Goal: Communication & Community: Answer question/provide support

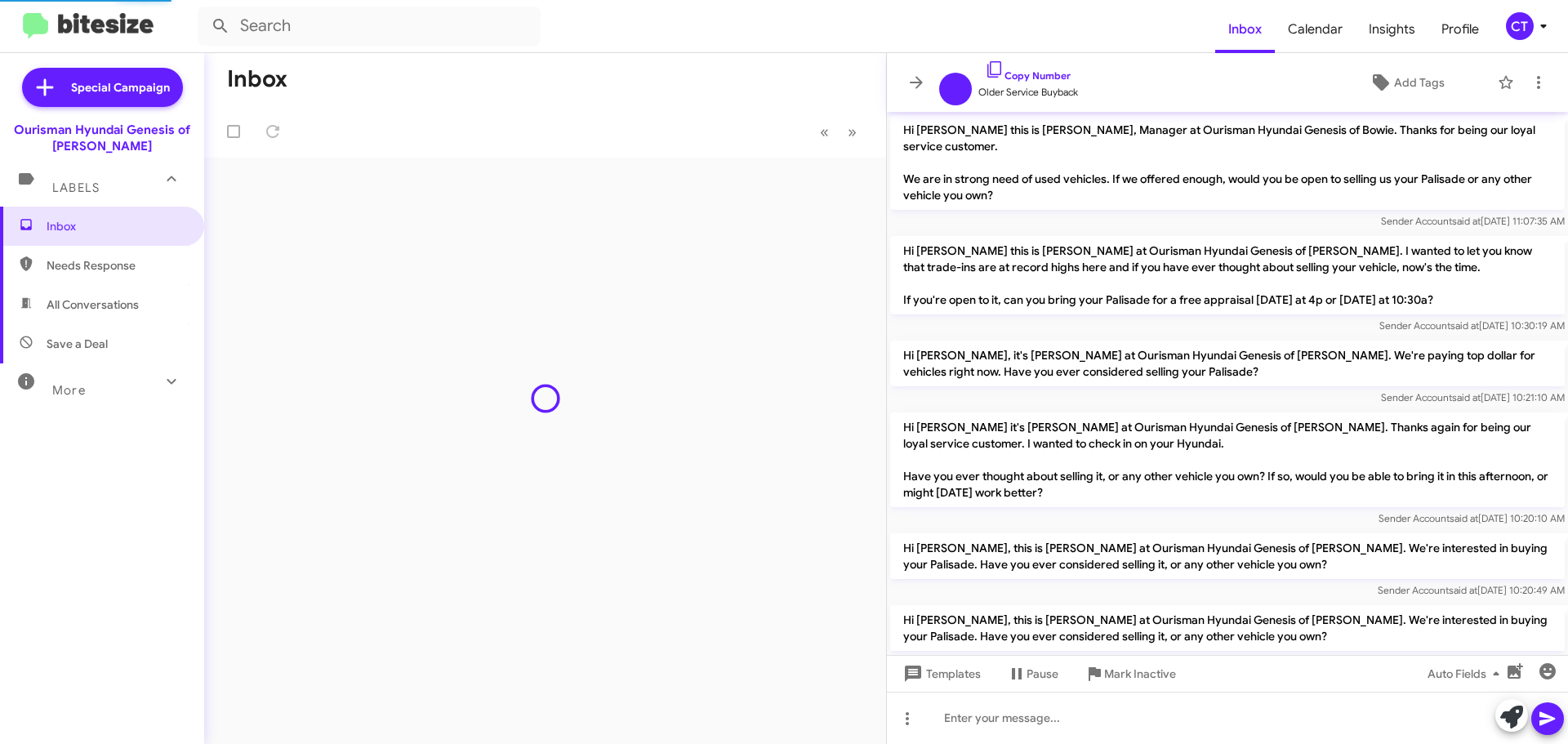
scroll to position [380, 0]
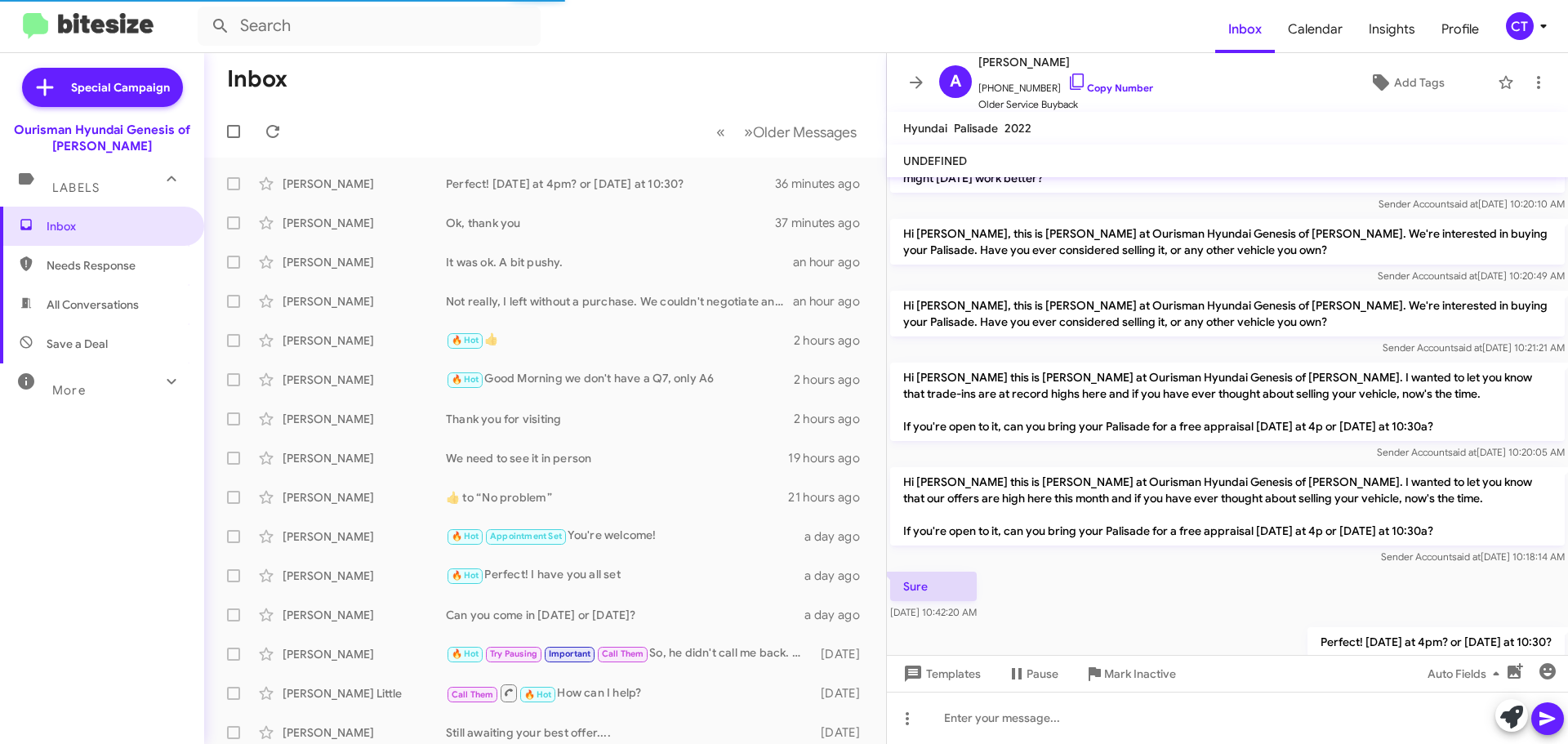
click at [1536, 30] on icon at bounding box center [1543, 26] width 19 height 19
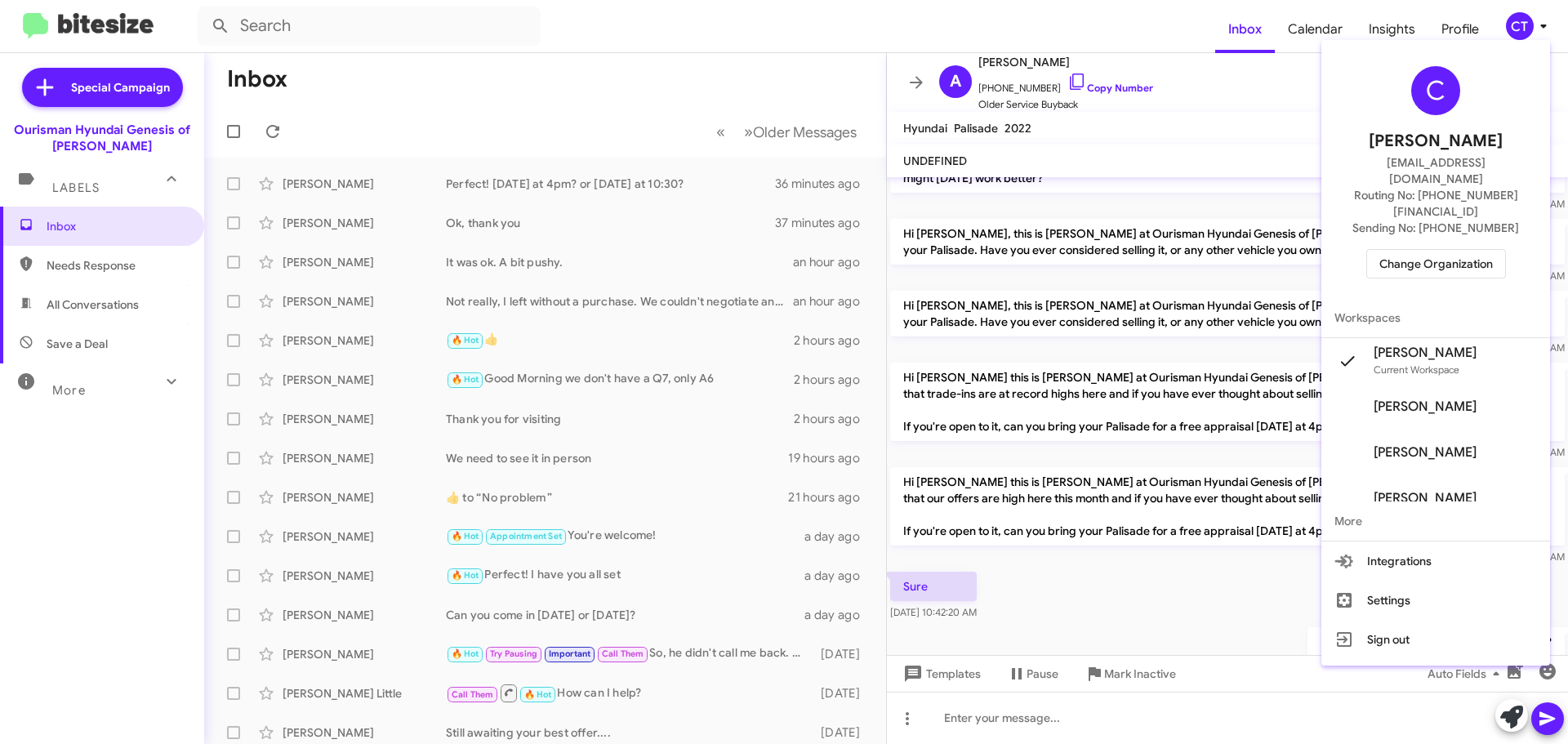
click at [1448, 250] on span "Change Organization" at bounding box center [1436, 264] width 114 height 28
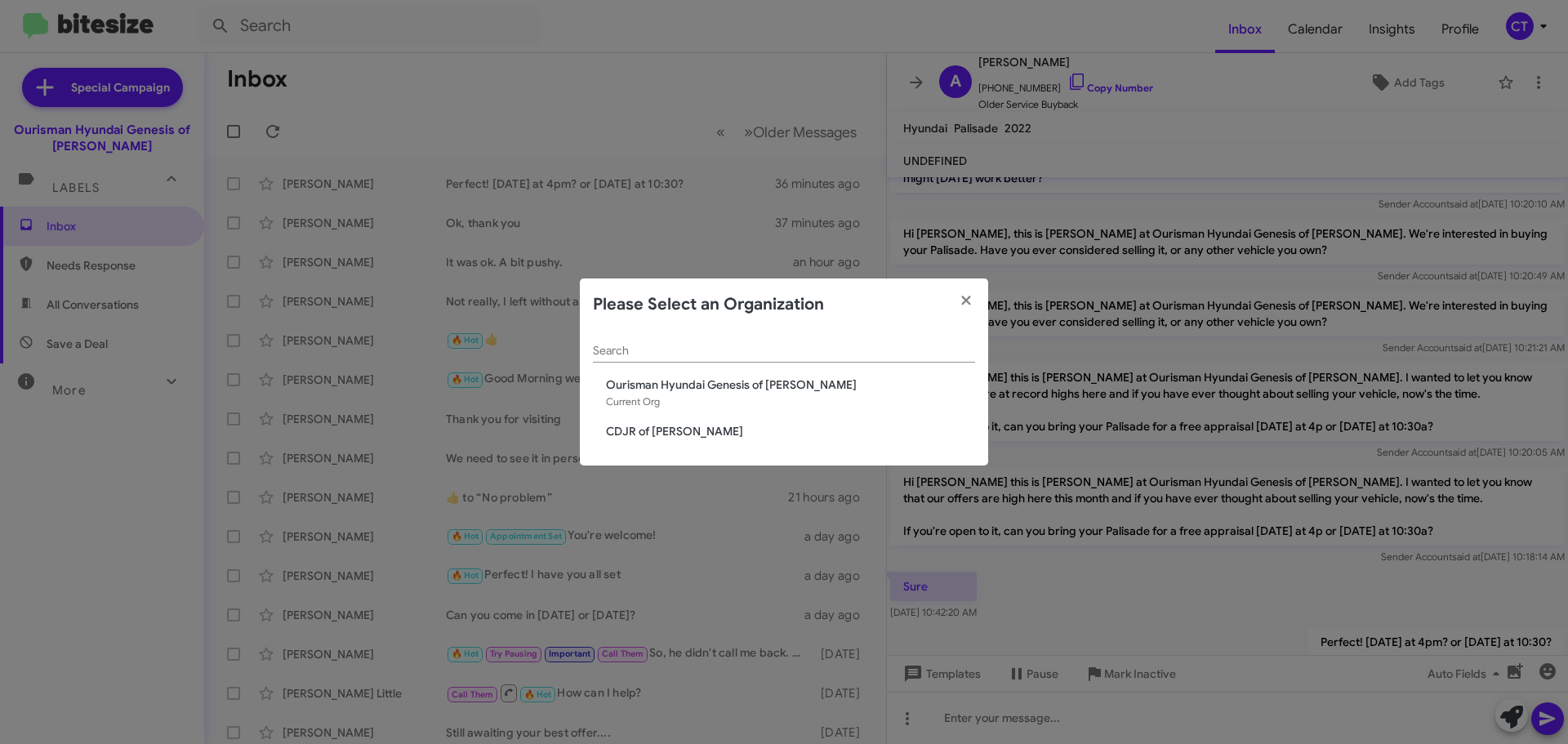
click at [666, 435] on span "CDJR of [PERSON_NAME]" at bounding box center [790, 432] width 369 height 17
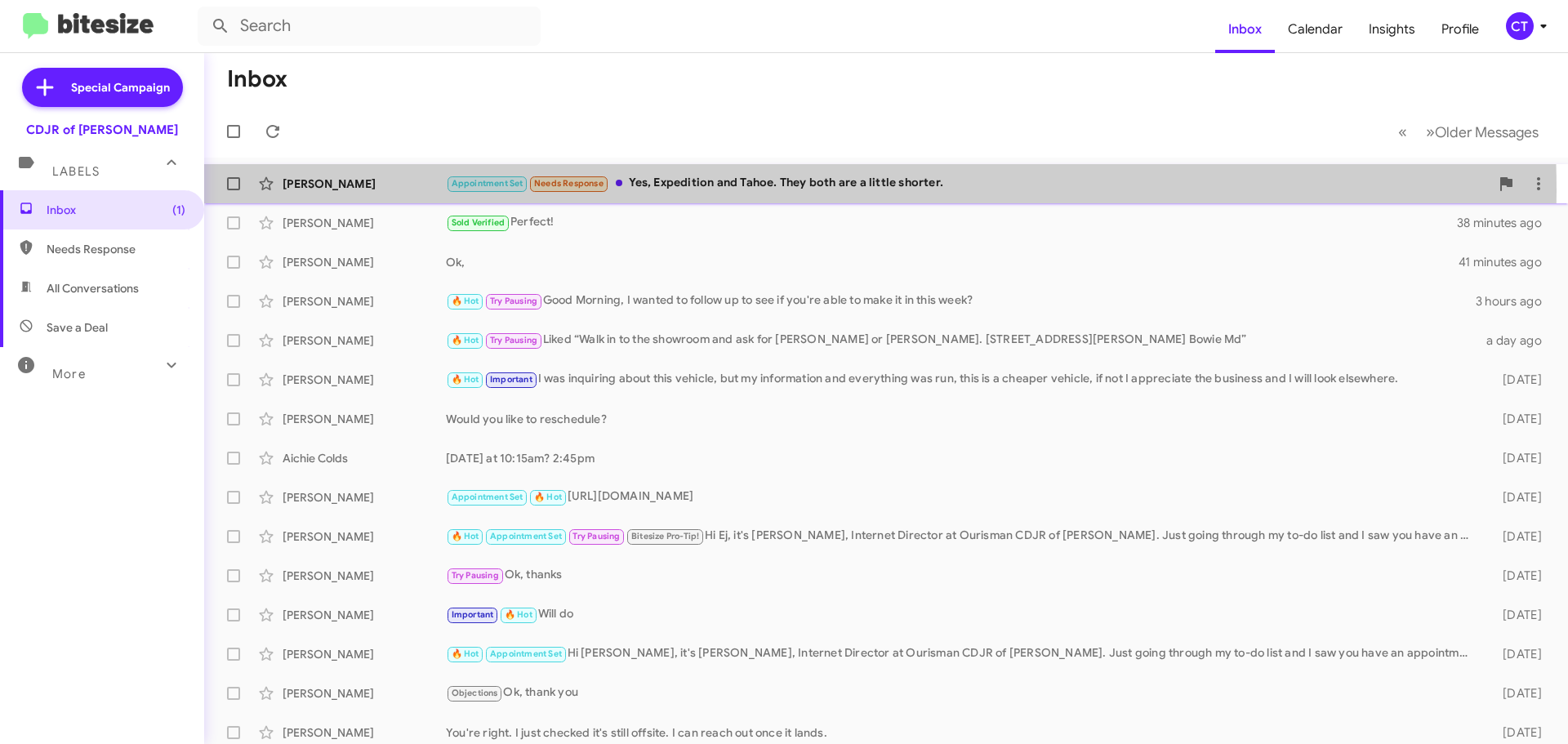
click at [699, 191] on div "Appointment Set Needs Response Yes, Expedition and Tahoe. They both are a littl…" at bounding box center [967, 183] width 1043 height 19
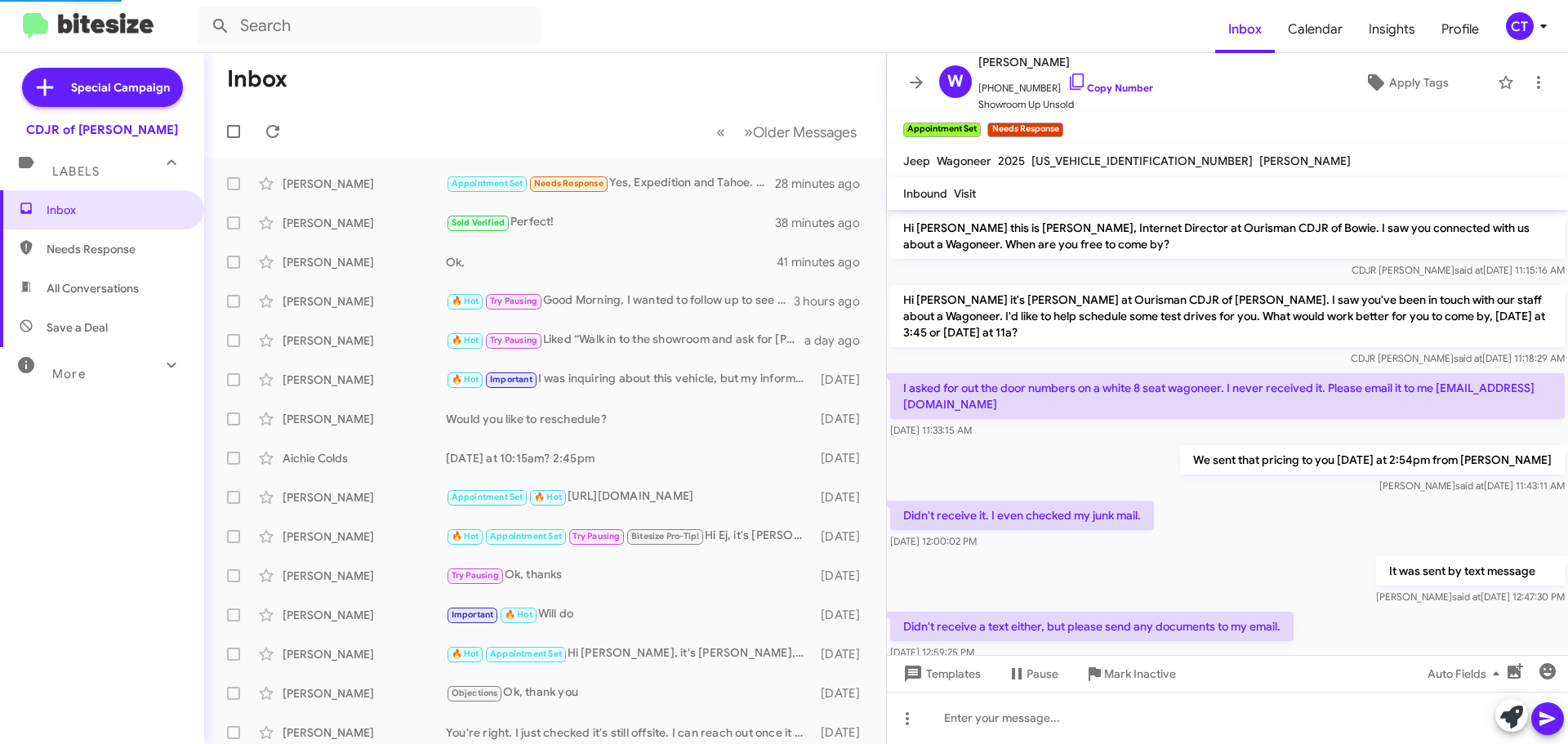
scroll to position [897, 0]
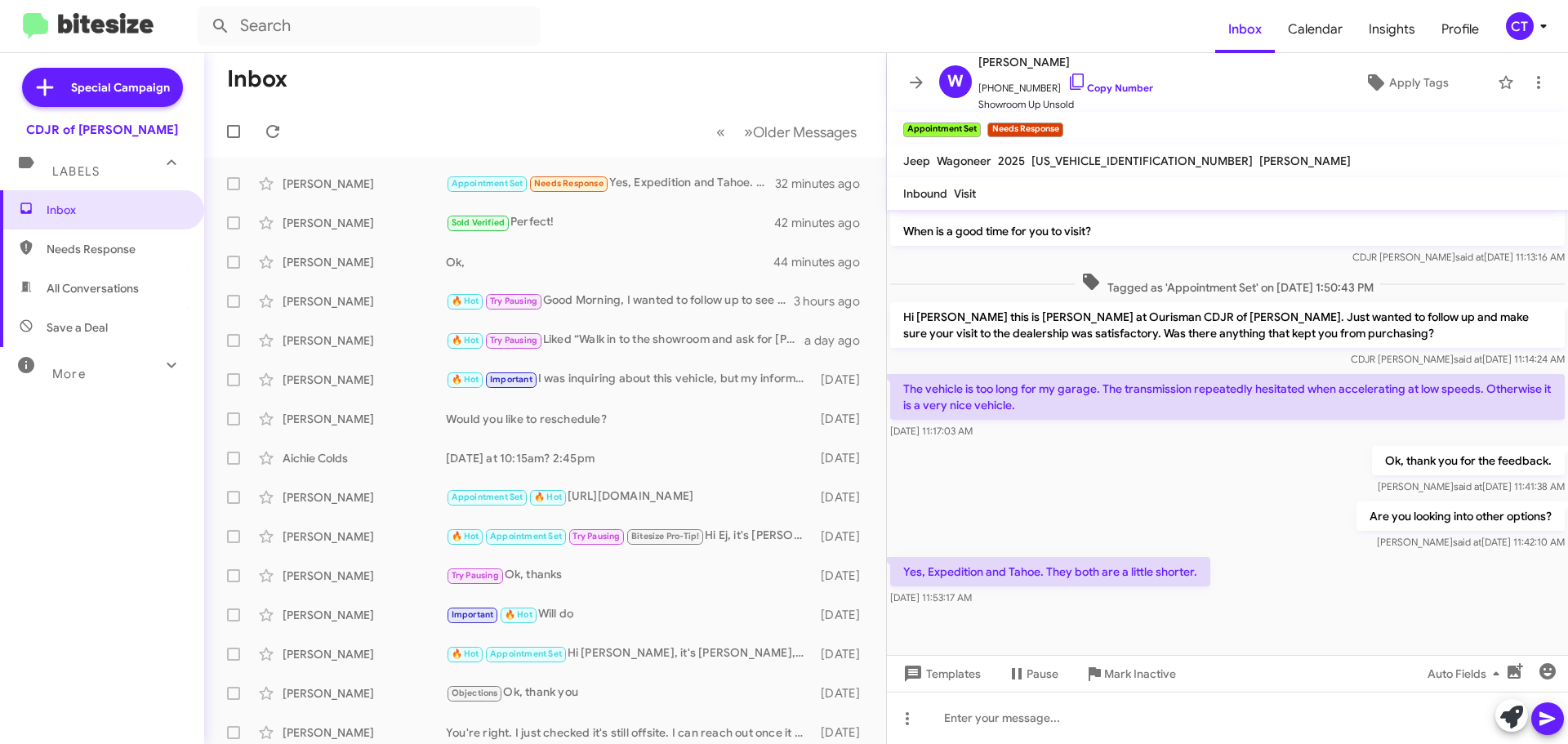
scroll to position [897, 0]
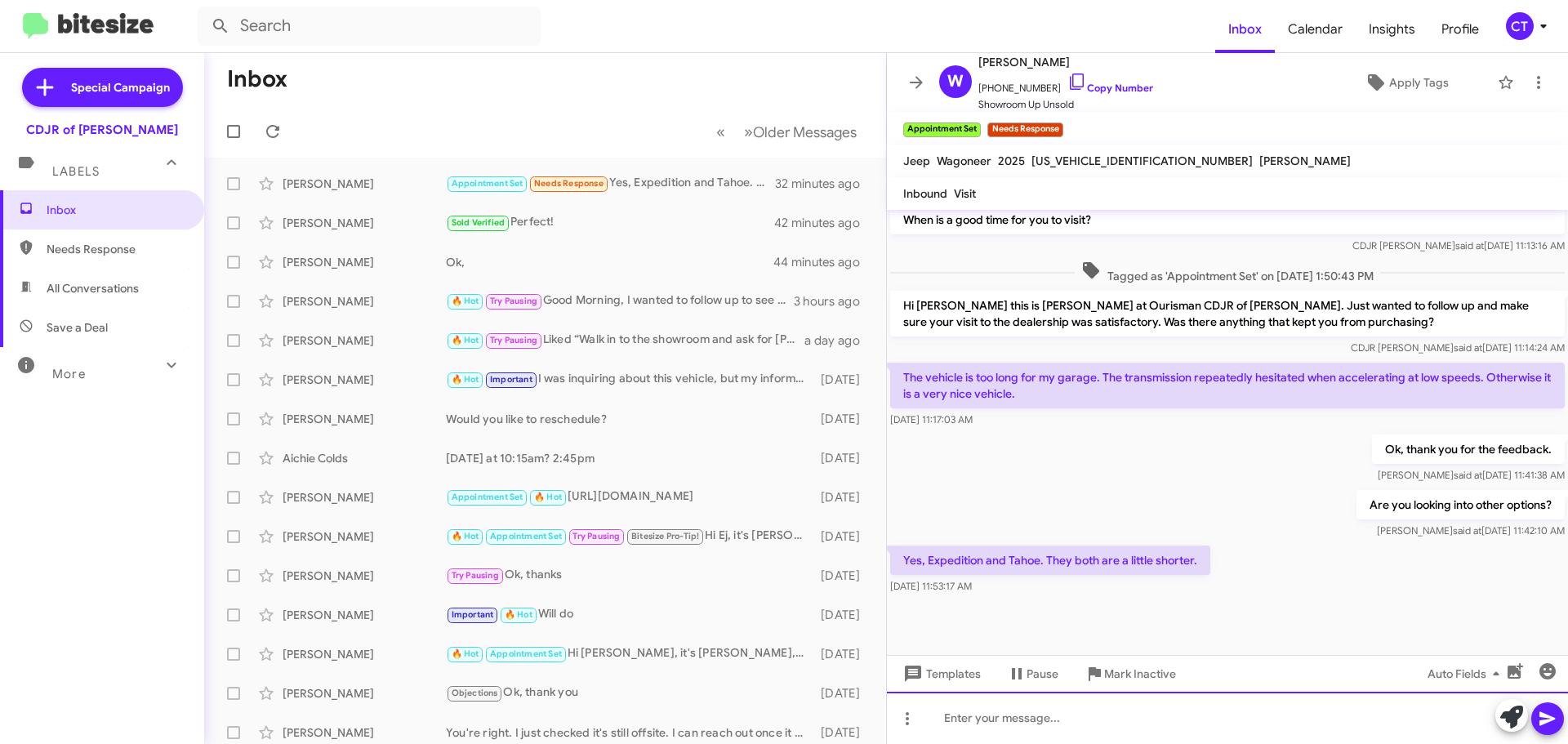
click at [1097, 730] on div at bounding box center [1227, 718] width 681 height 52
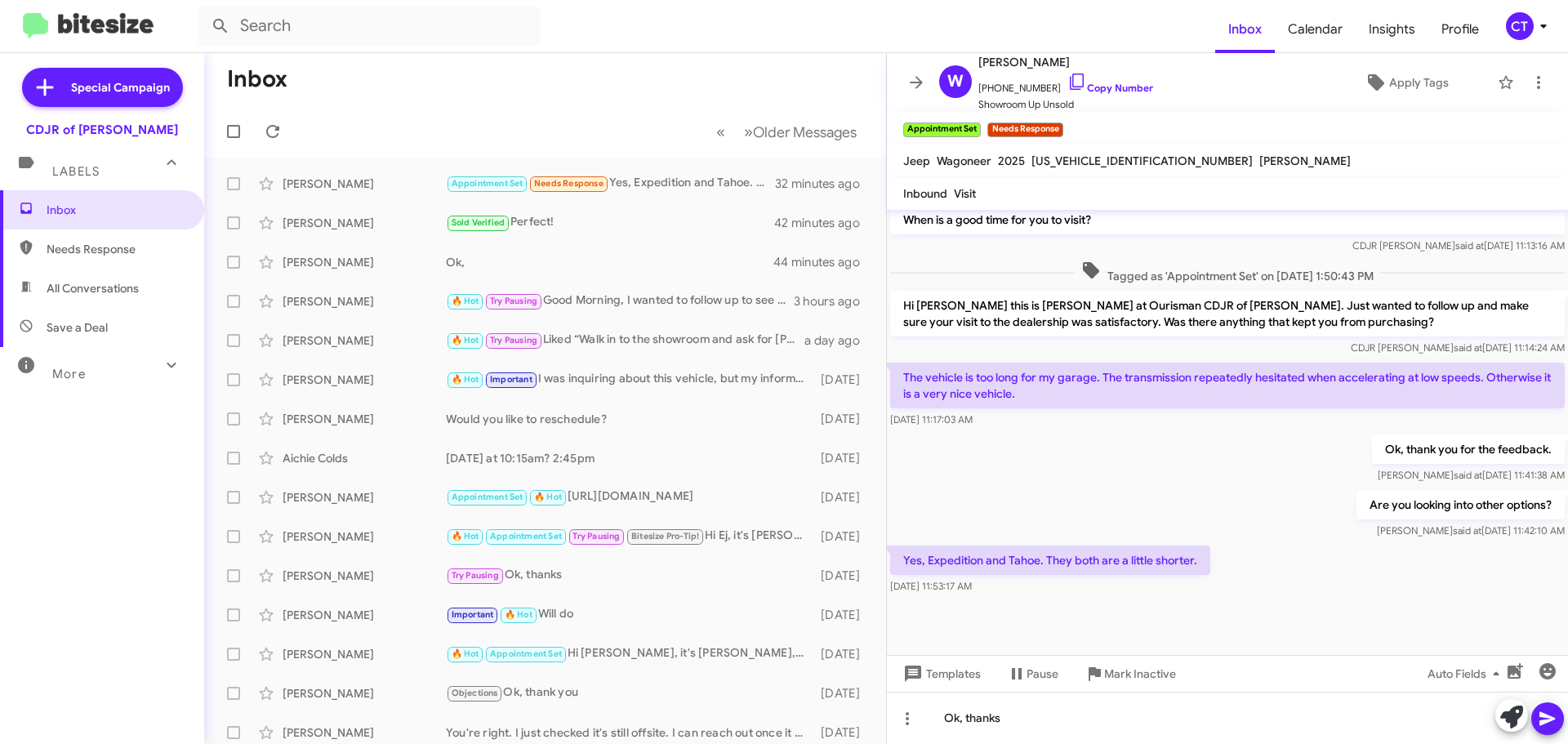
click at [1546, 714] on icon at bounding box center [1548, 718] width 19 height 19
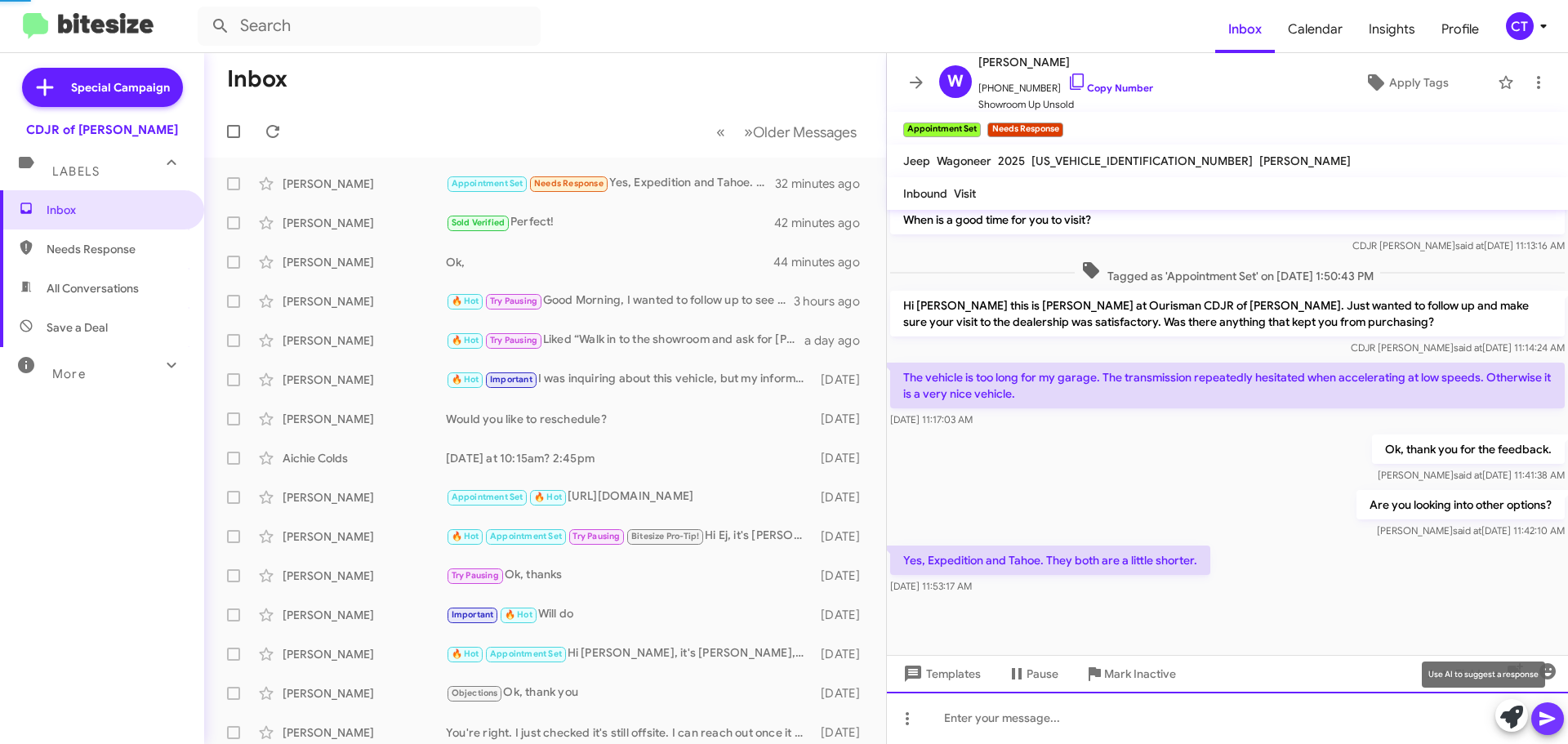
scroll to position [0, 0]
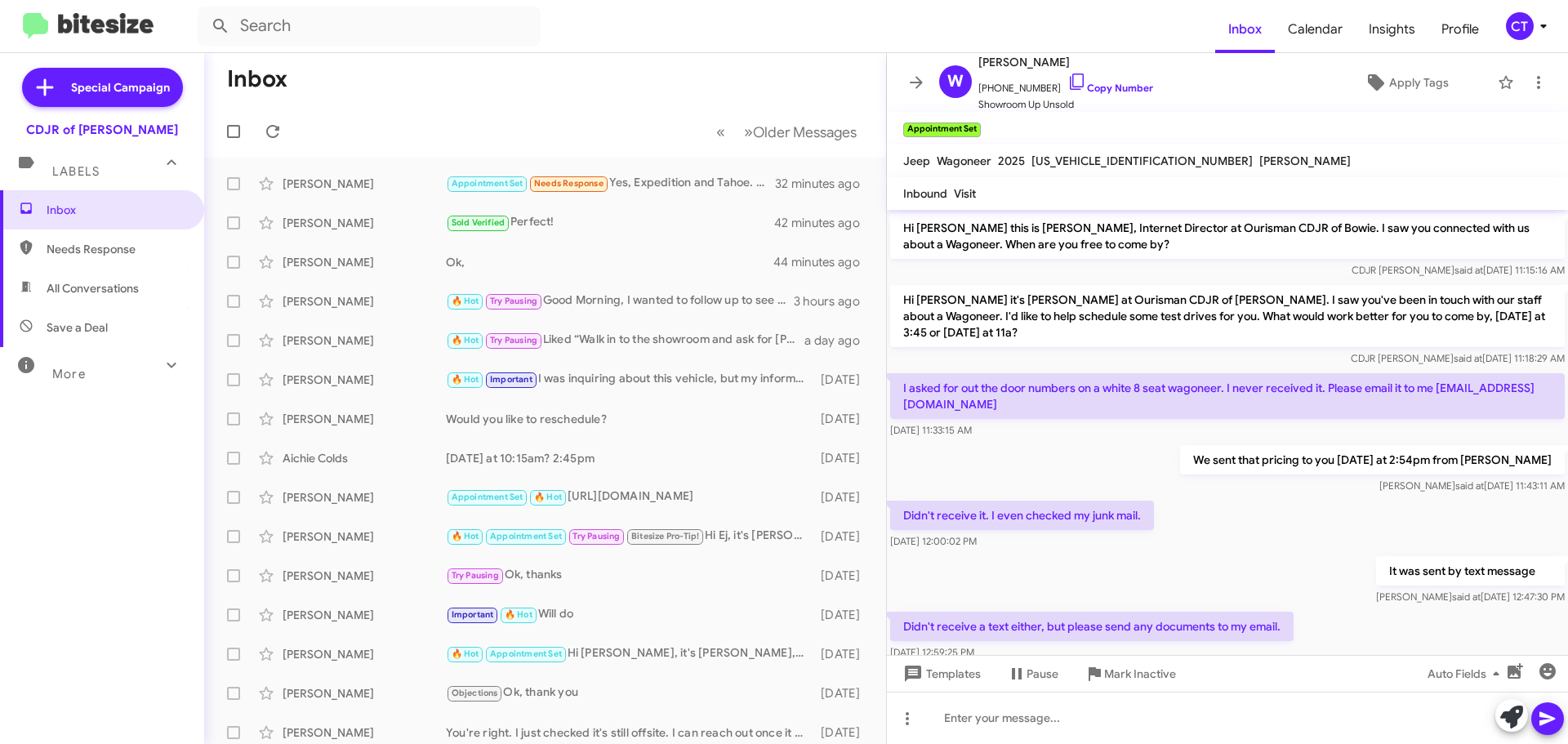
click at [1535, 25] on icon at bounding box center [1543, 26] width 19 height 19
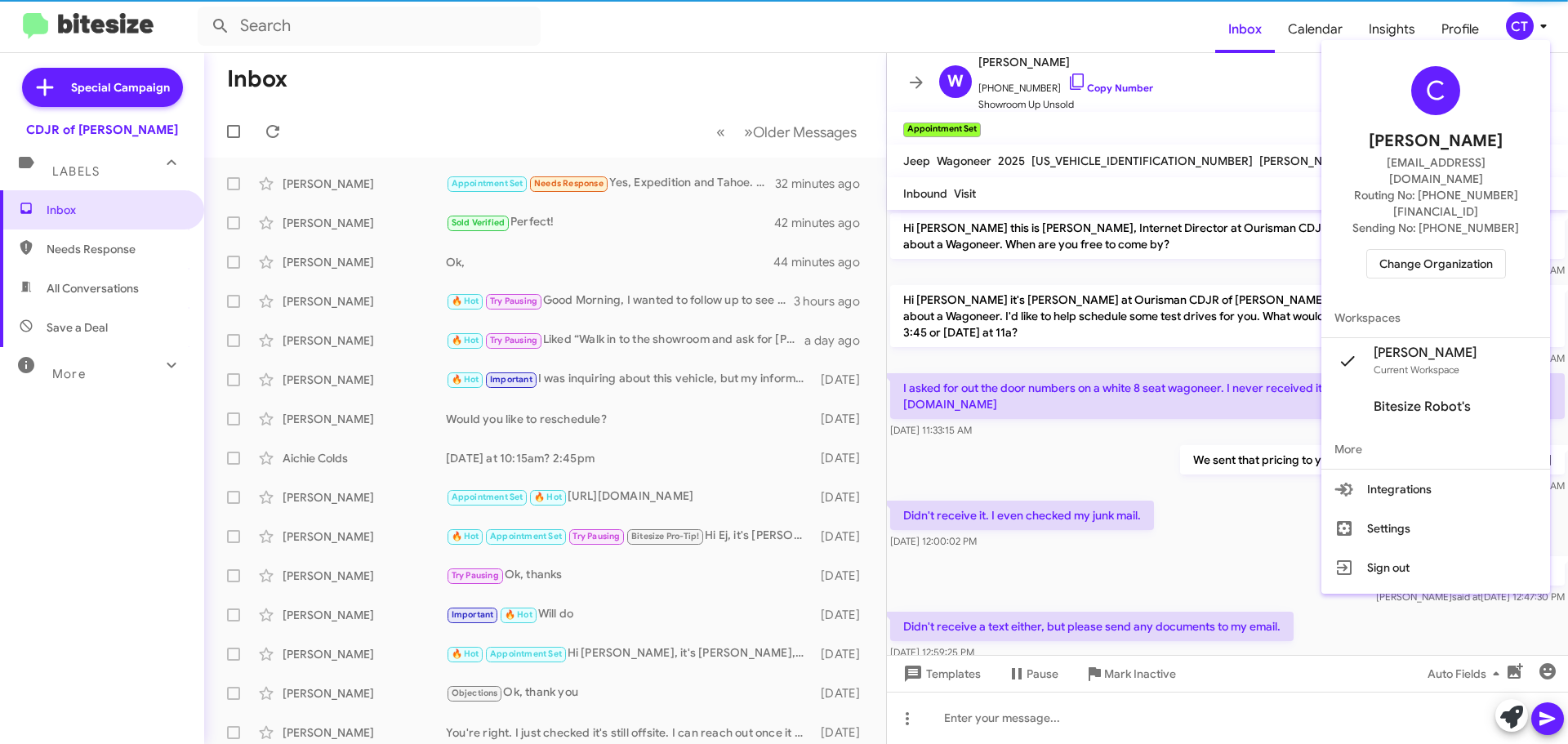
click at [1417, 250] on span "Change Organization" at bounding box center [1436, 264] width 114 height 28
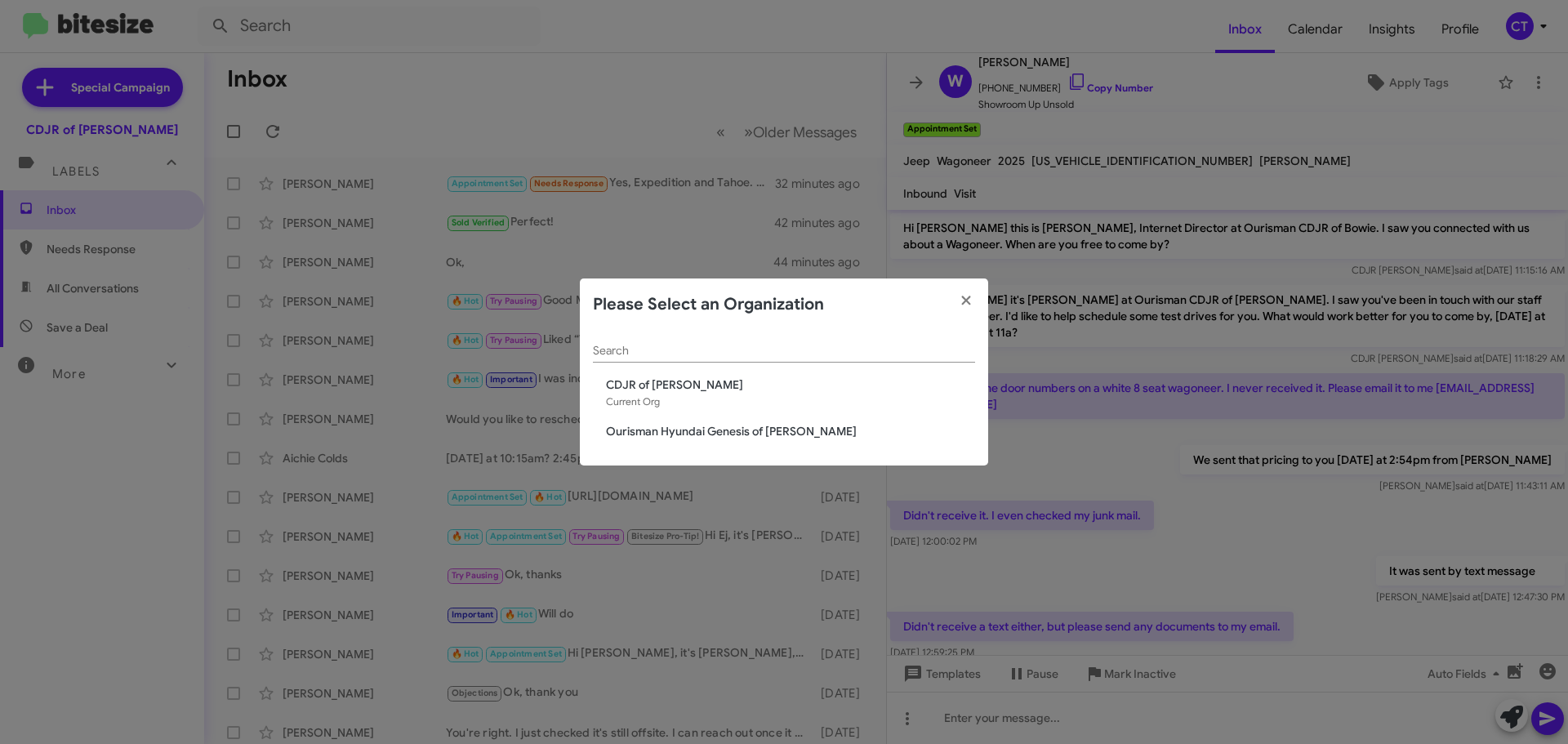
click at [630, 432] on span "Ourisman Hyundai Genesis of [PERSON_NAME]" at bounding box center [790, 432] width 369 height 17
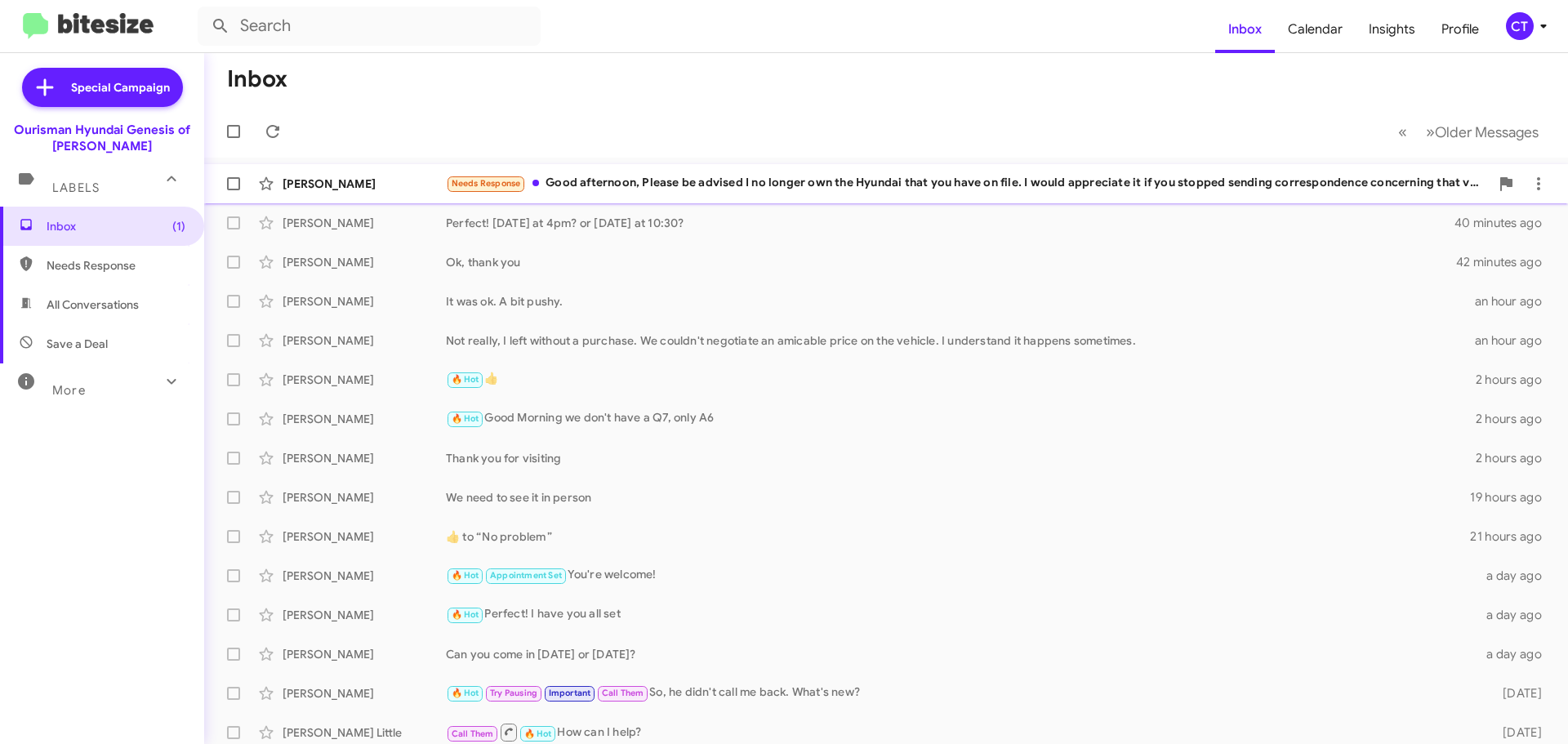
click at [939, 189] on div "Needs Response Good afternoon, Please be advised I no longer own the Hyundai th…" at bounding box center [967, 183] width 1043 height 19
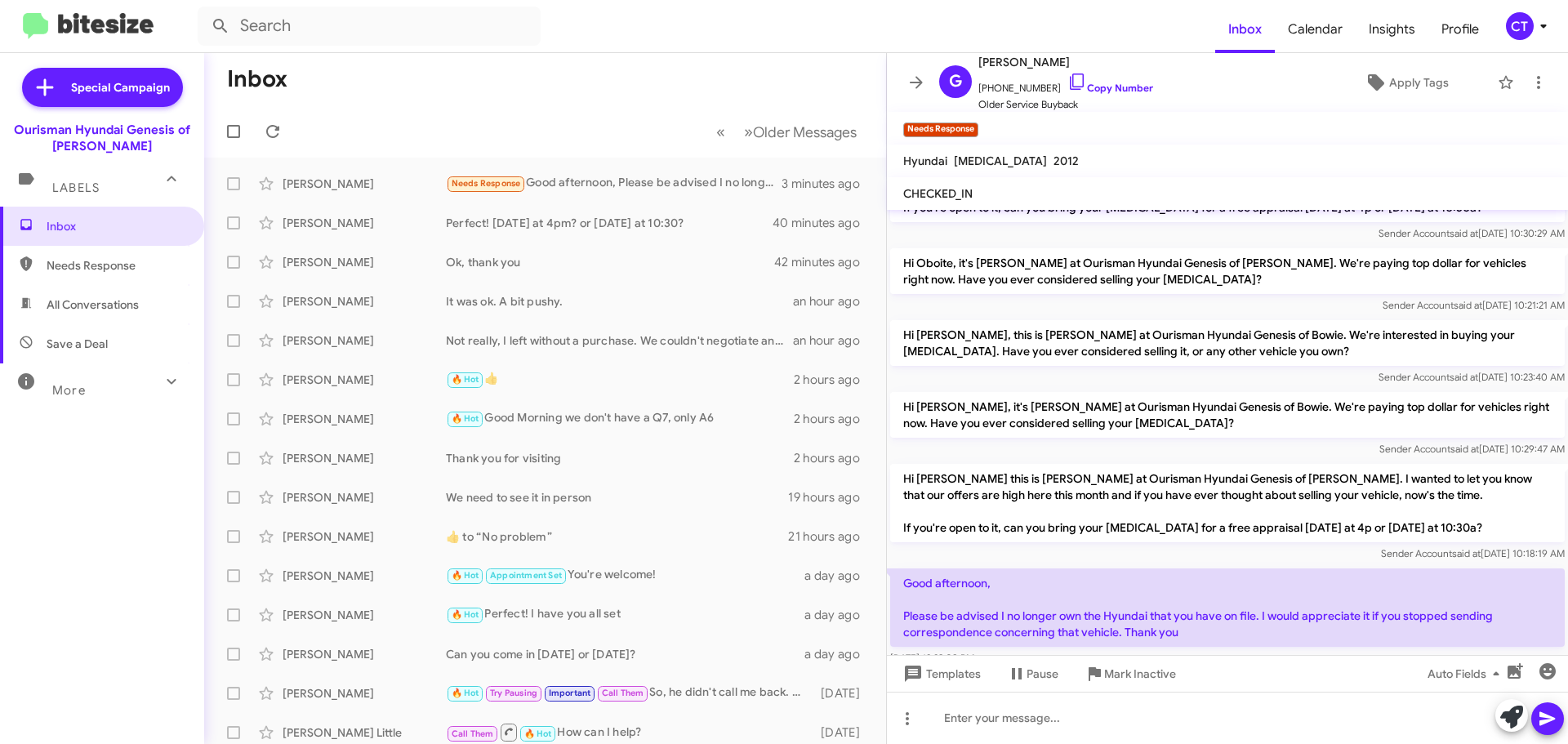
scroll to position [309, 0]
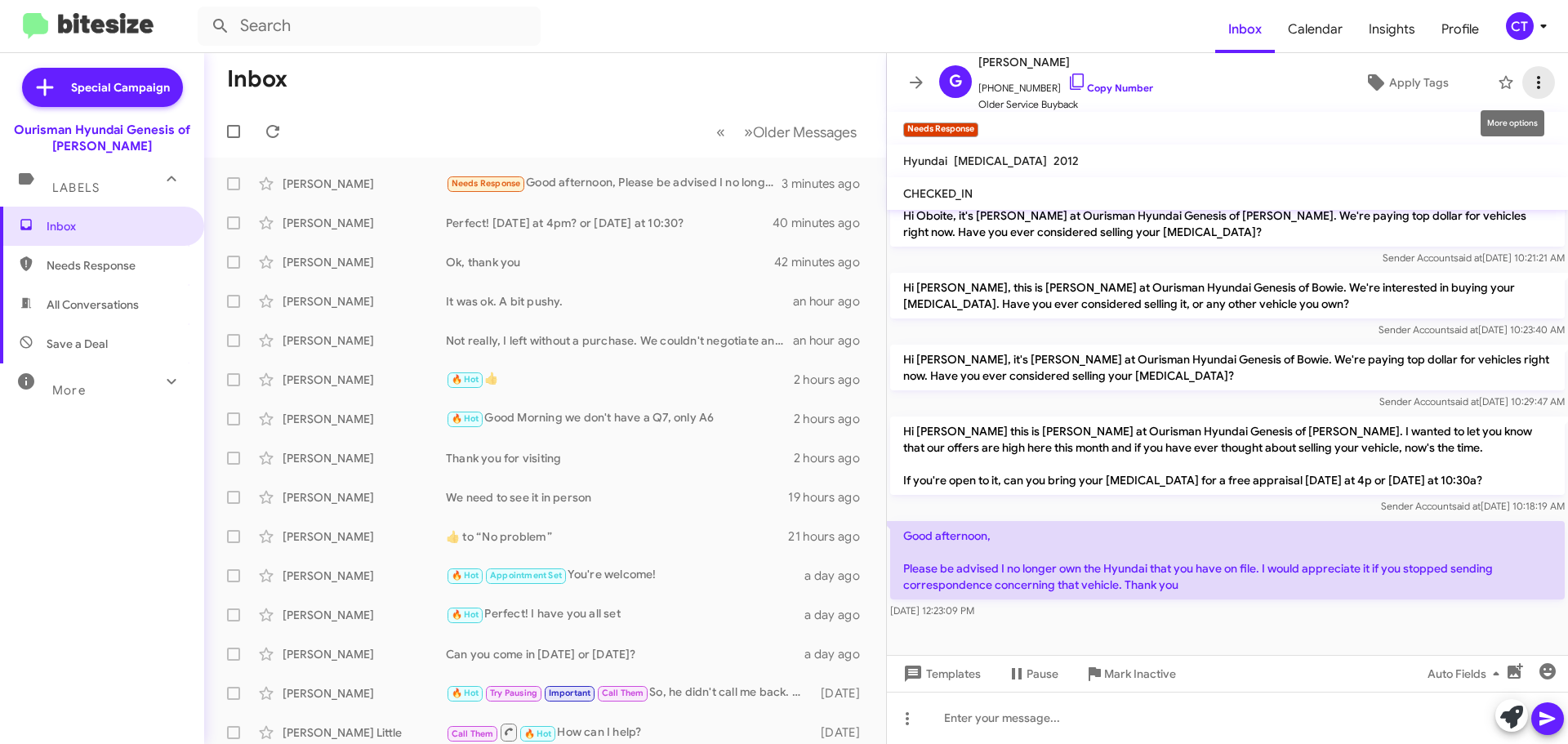
click at [1537, 83] on icon at bounding box center [1539, 82] width 4 height 13
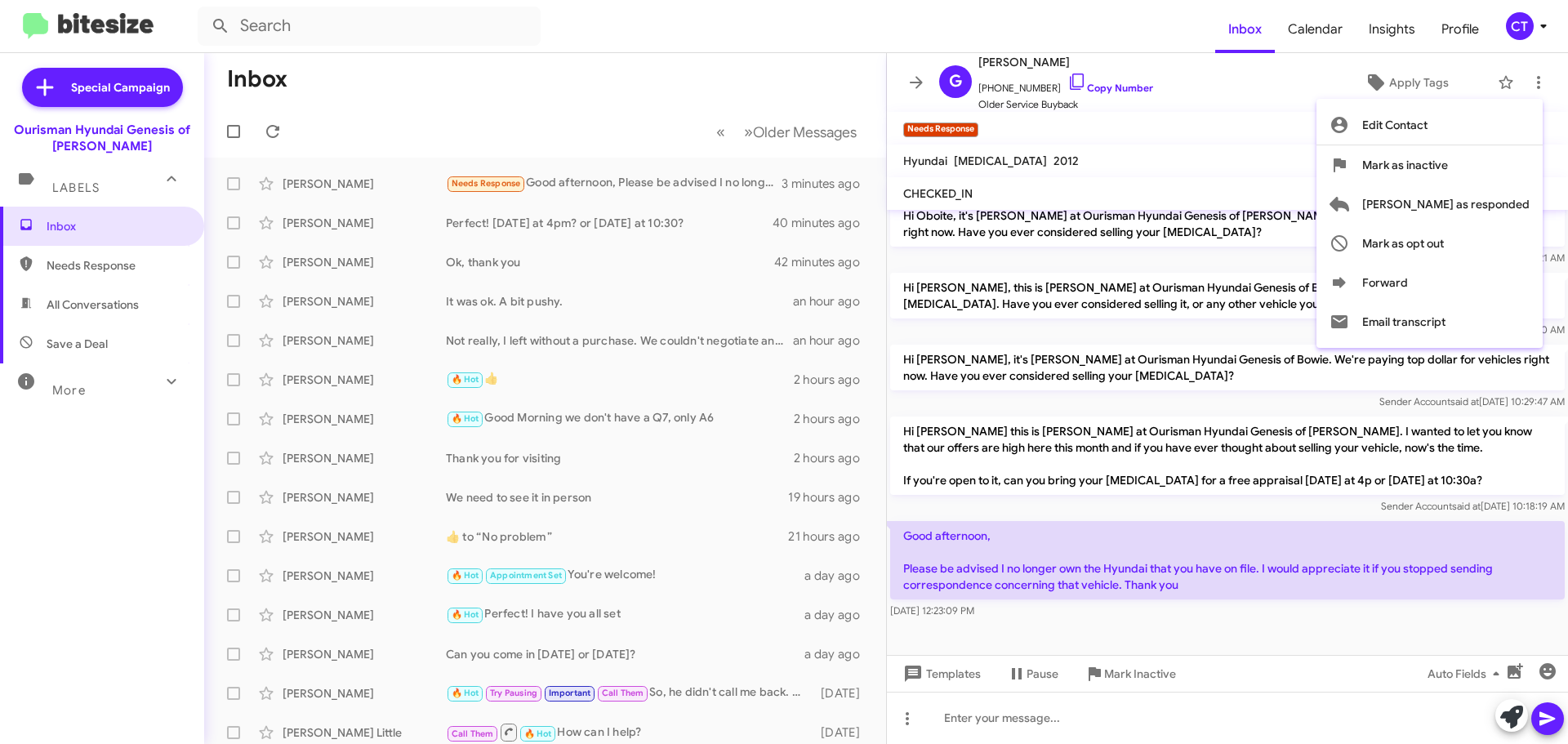
click at [1064, 78] on div at bounding box center [784, 372] width 1568 height 744
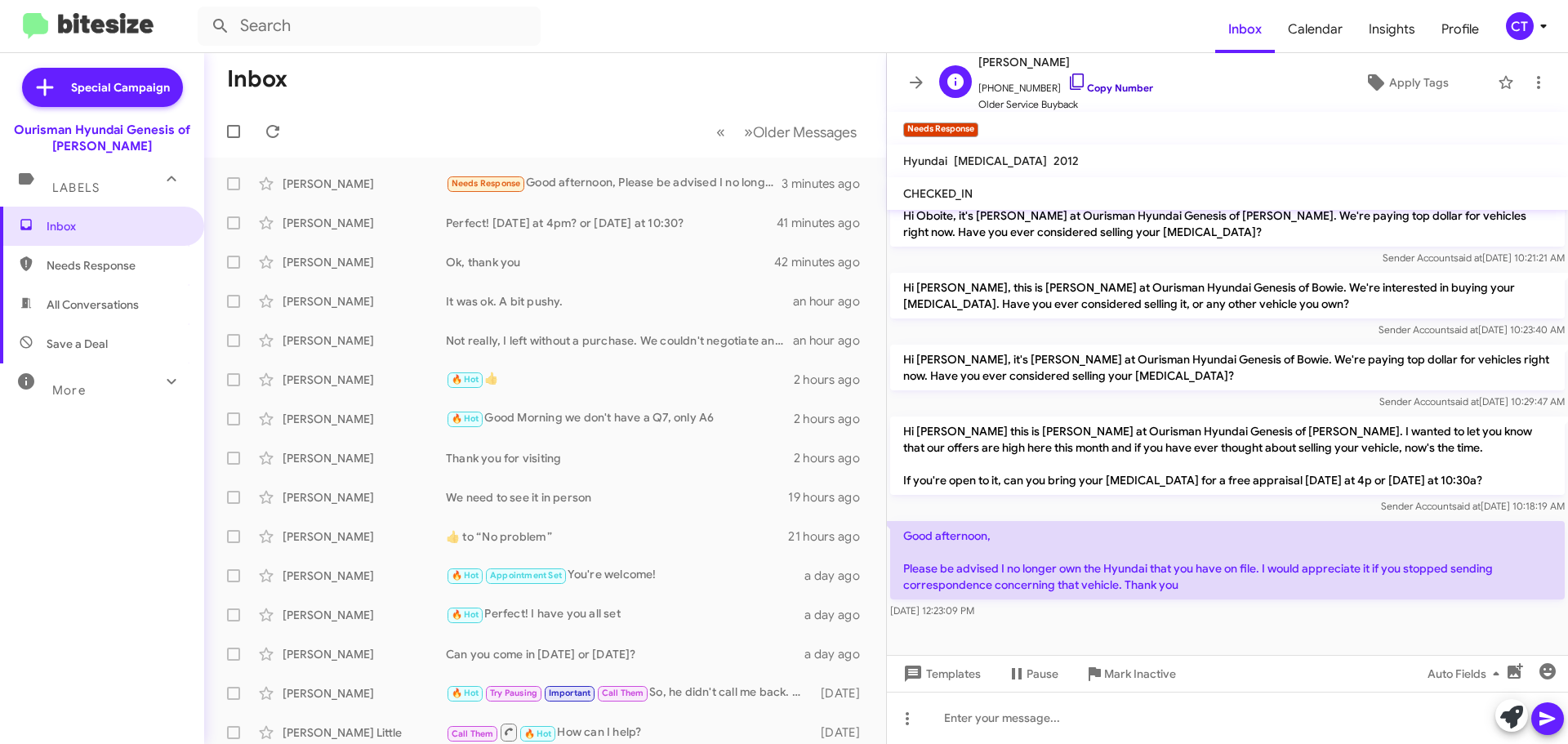
click at [1068, 72] on icon at bounding box center [1077, 82] width 19 height 19
click at [1068, 82] on icon at bounding box center [1077, 82] width 19 height 19
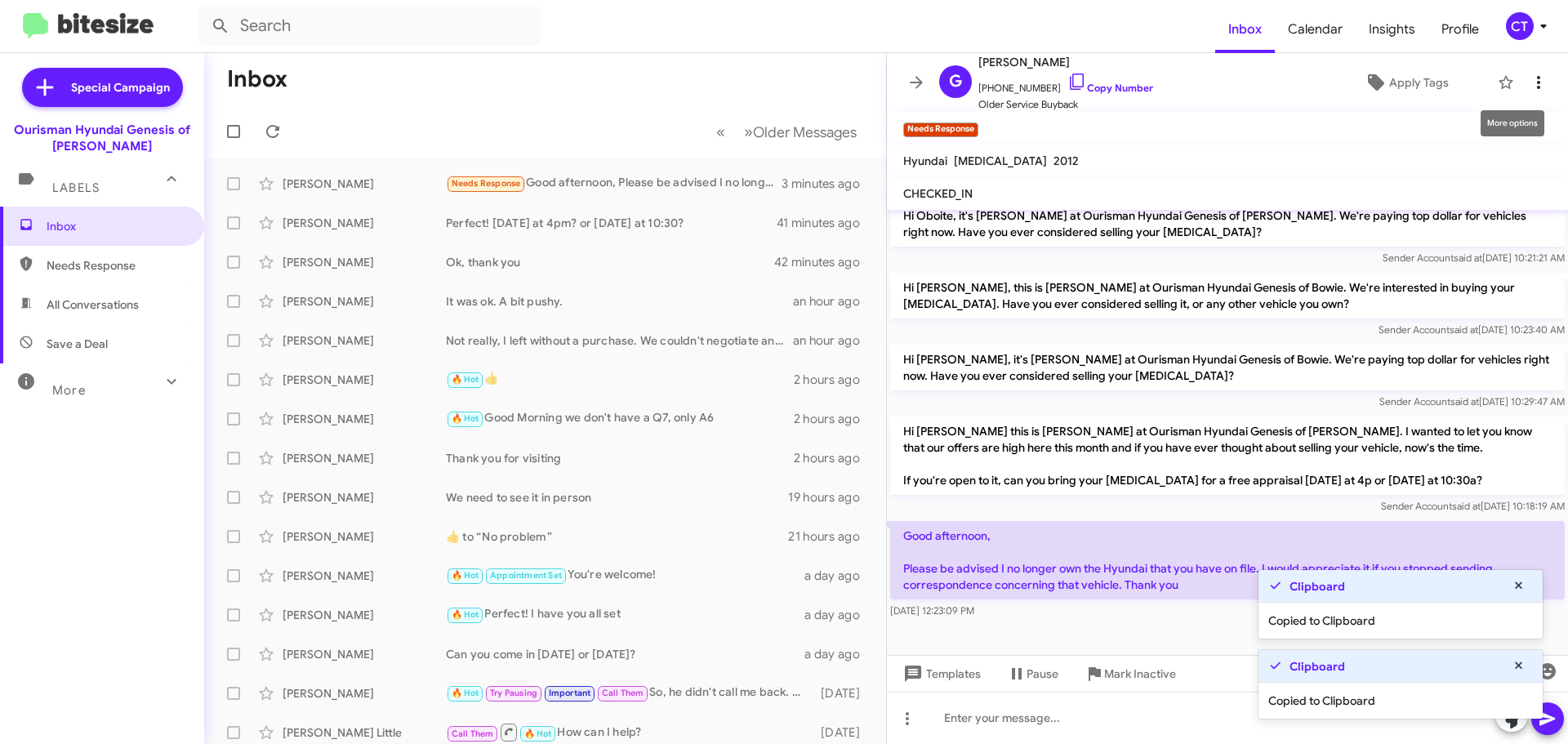
click at [1529, 77] on icon at bounding box center [1538, 82] width 19 height 19
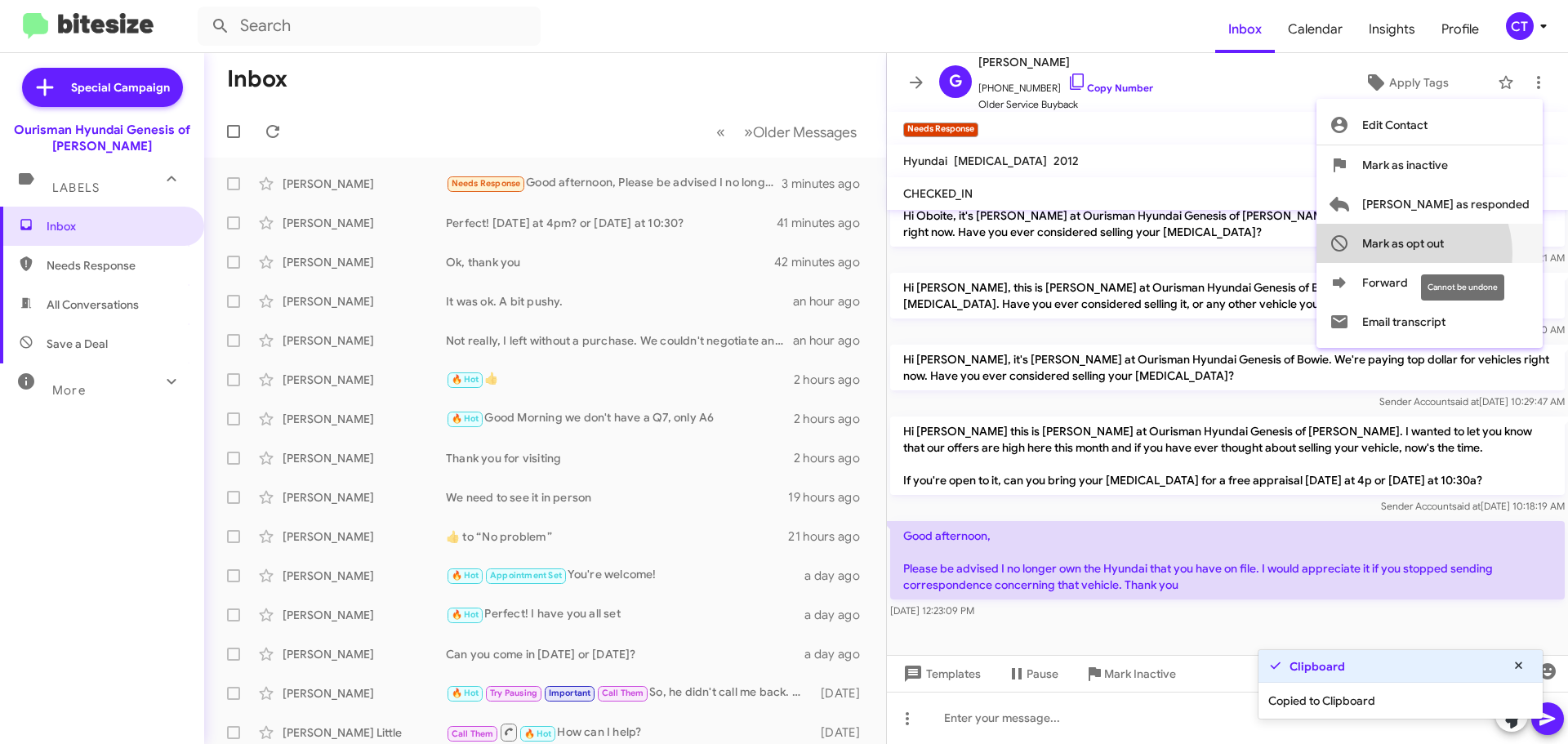
click at [1444, 249] on span "Mark as opt out" at bounding box center [1403, 243] width 82 height 39
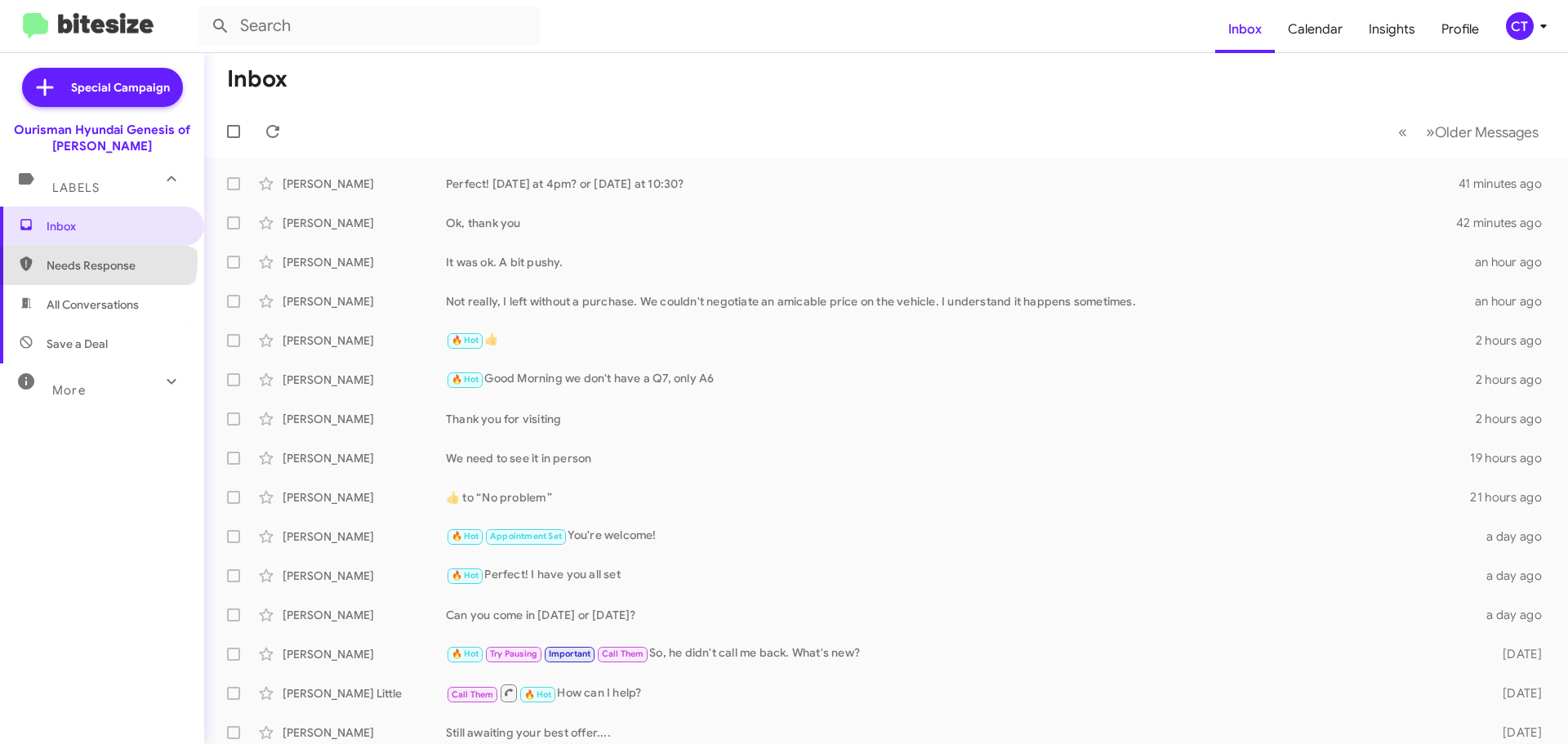
click at [97, 259] on span "Needs Response" at bounding box center [116, 266] width 139 height 17
type input "in:needs-response"
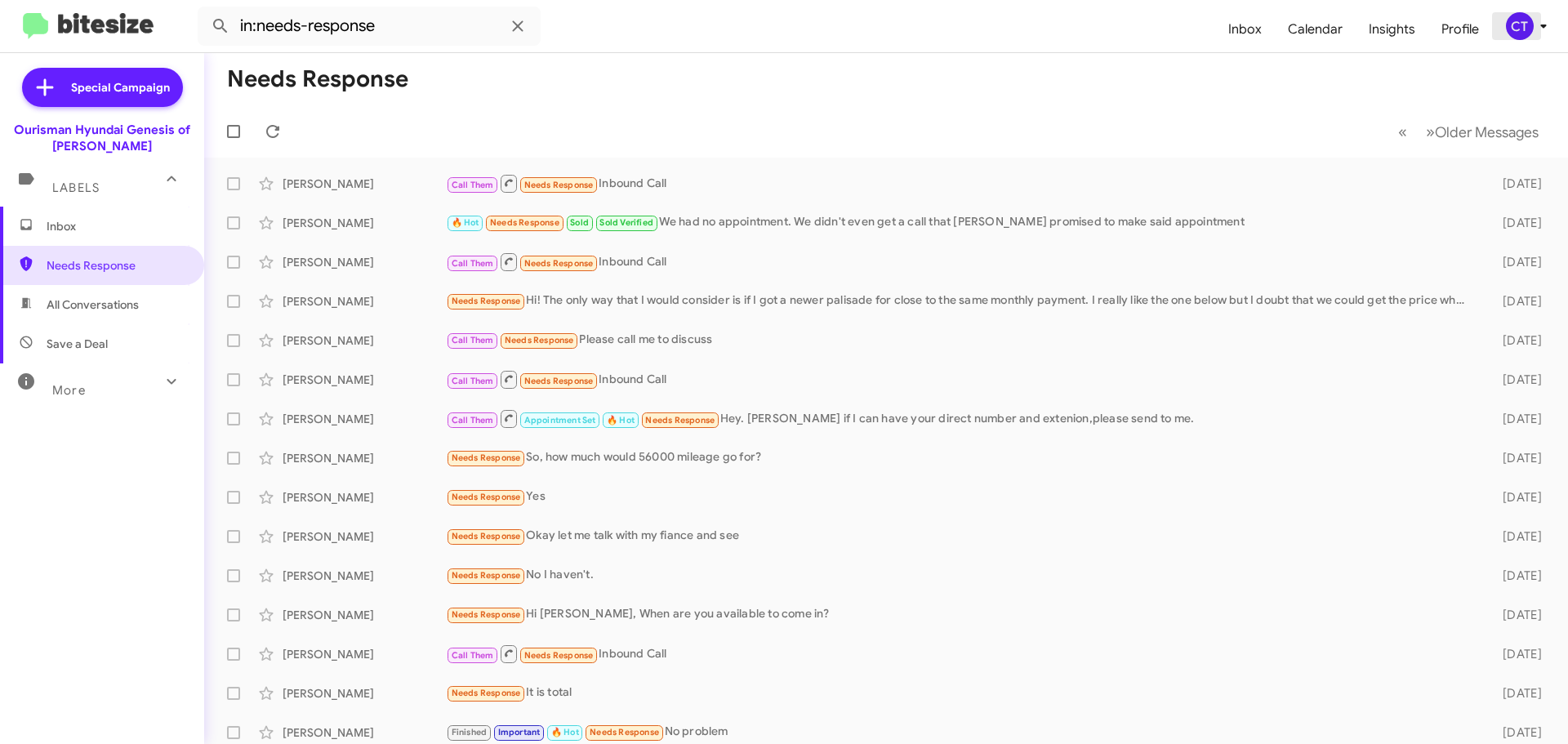
click at [1546, 23] on icon at bounding box center [1543, 26] width 19 height 19
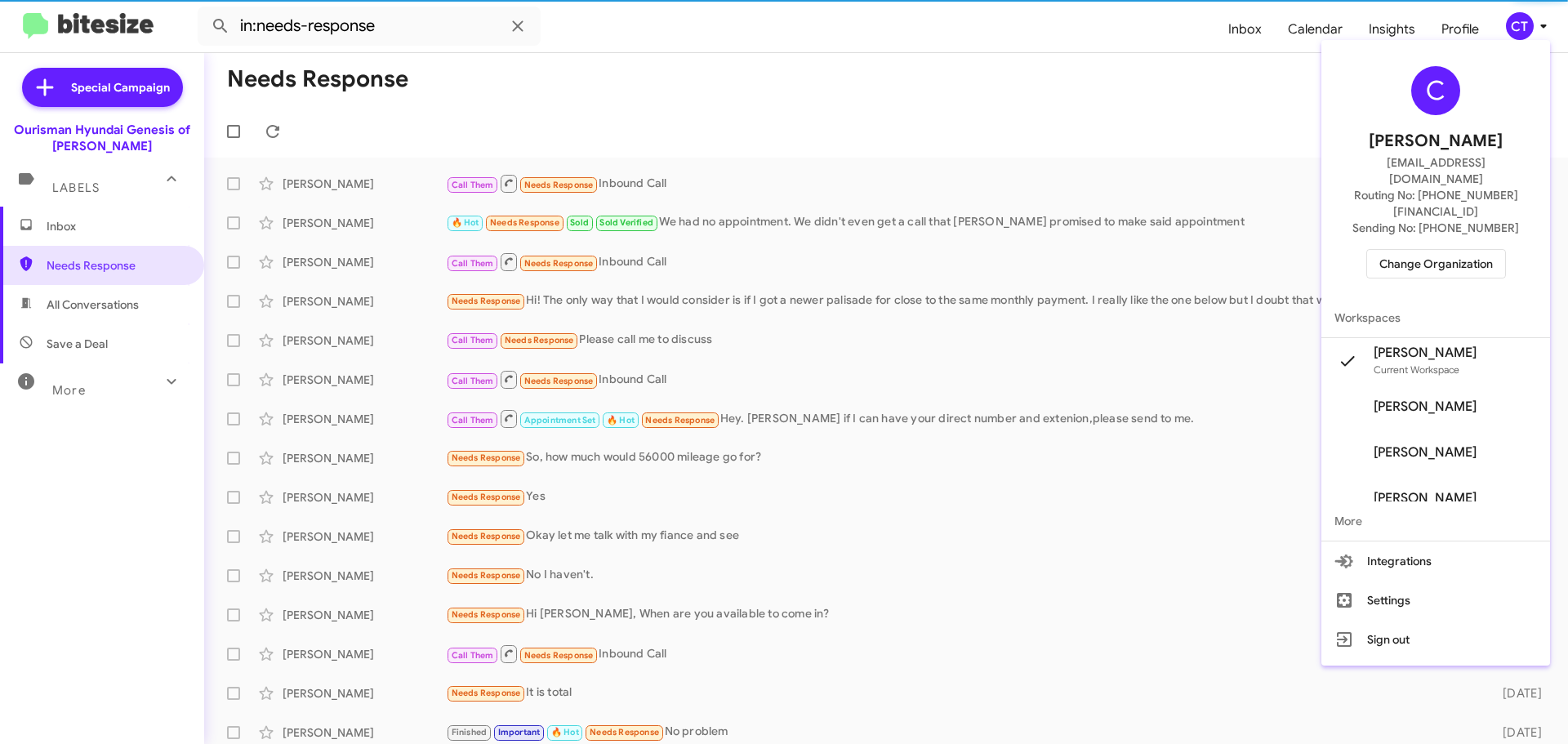
click at [1456, 250] on span "Change Organization" at bounding box center [1436, 264] width 114 height 28
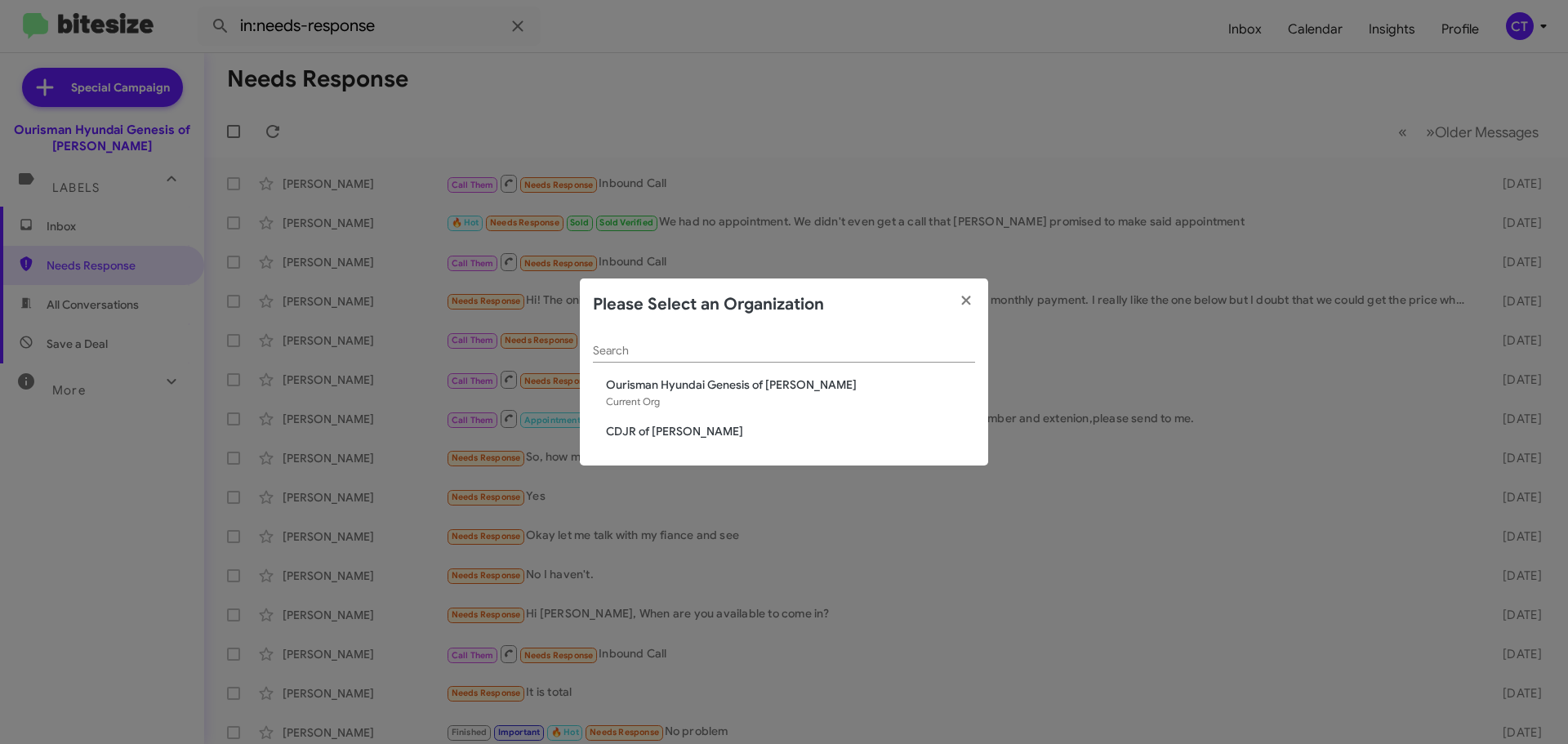
click at [662, 441] on div "Search Ourisman Hyundai Genesis of Bowie Current Org CDJR of Bowie" at bounding box center [784, 398] width 409 height 135
click at [658, 435] on span "CDJR of [PERSON_NAME]" at bounding box center [790, 432] width 369 height 17
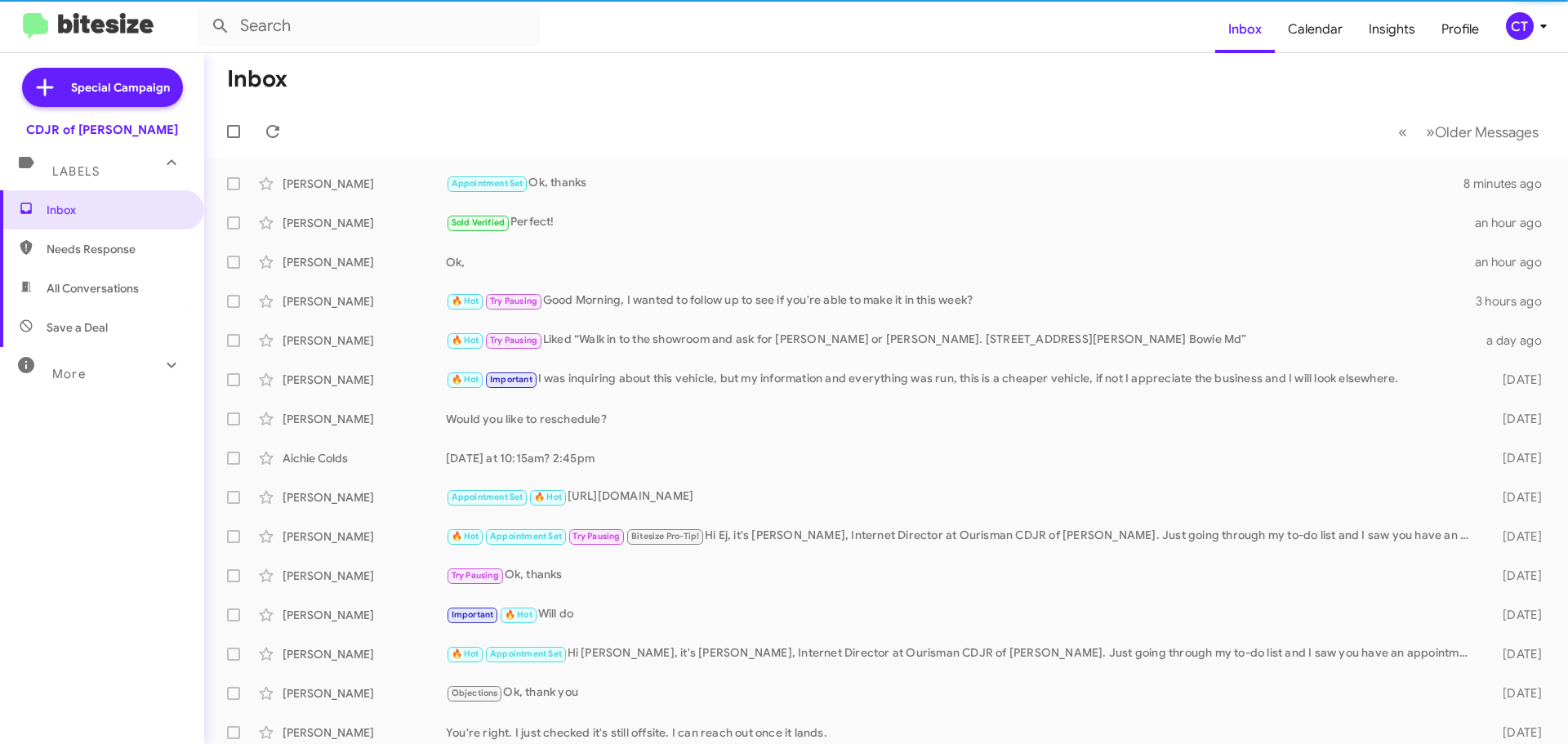
click at [1547, 21] on icon at bounding box center [1543, 26] width 19 height 19
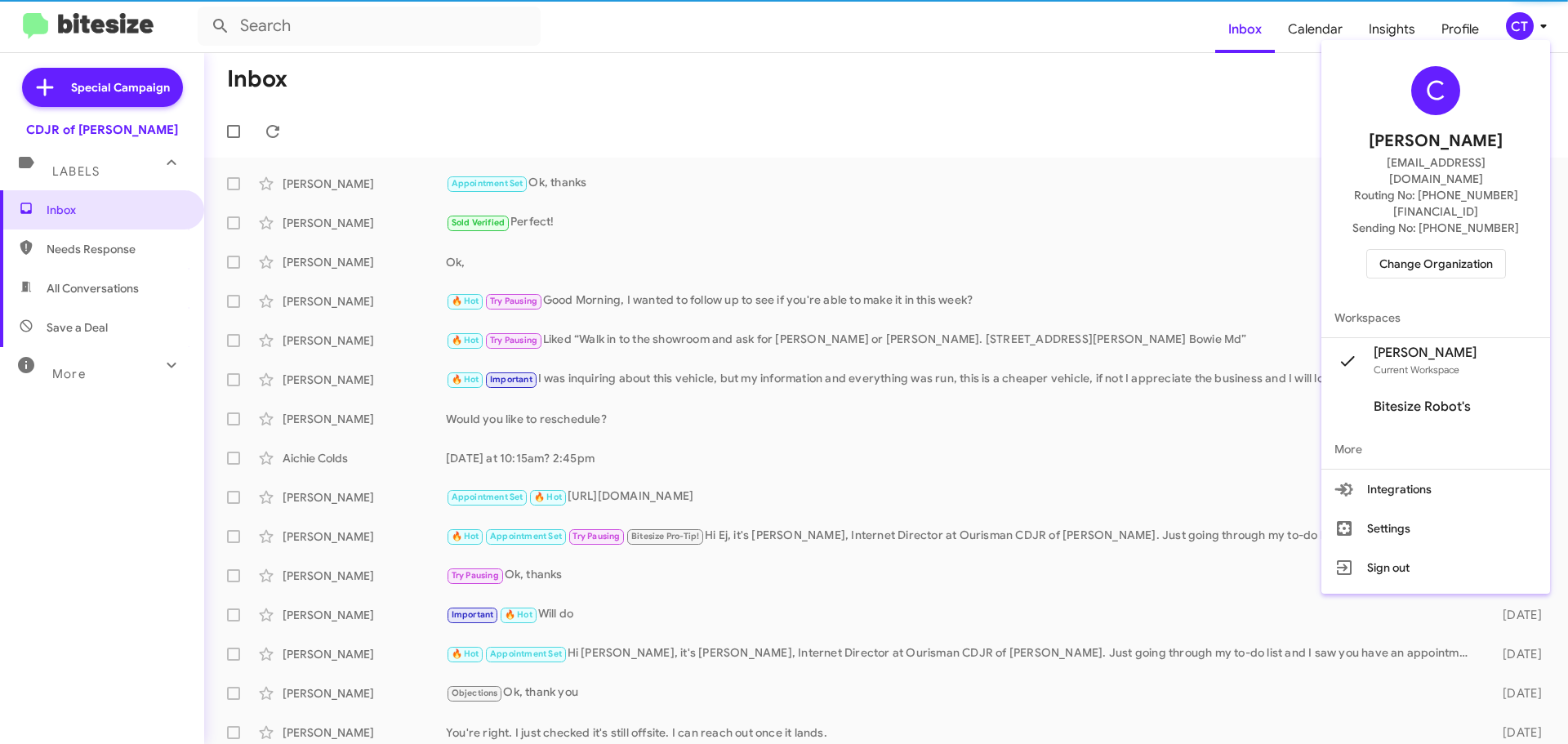
click at [1429, 250] on span "Change Organization" at bounding box center [1436, 264] width 114 height 28
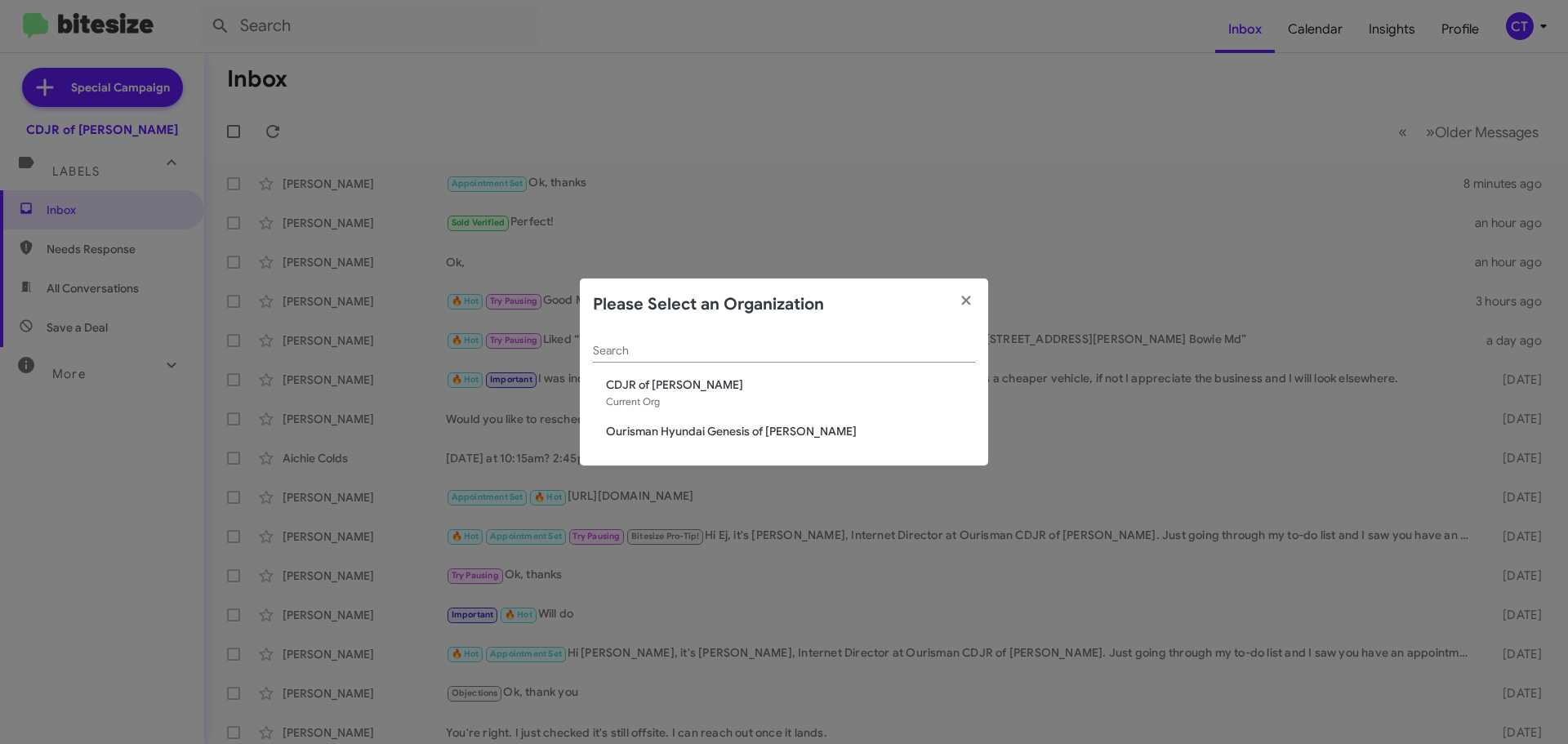
click at [720, 428] on span "Ourisman Hyundai Genesis of [PERSON_NAME]" at bounding box center [790, 432] width 369 height 17
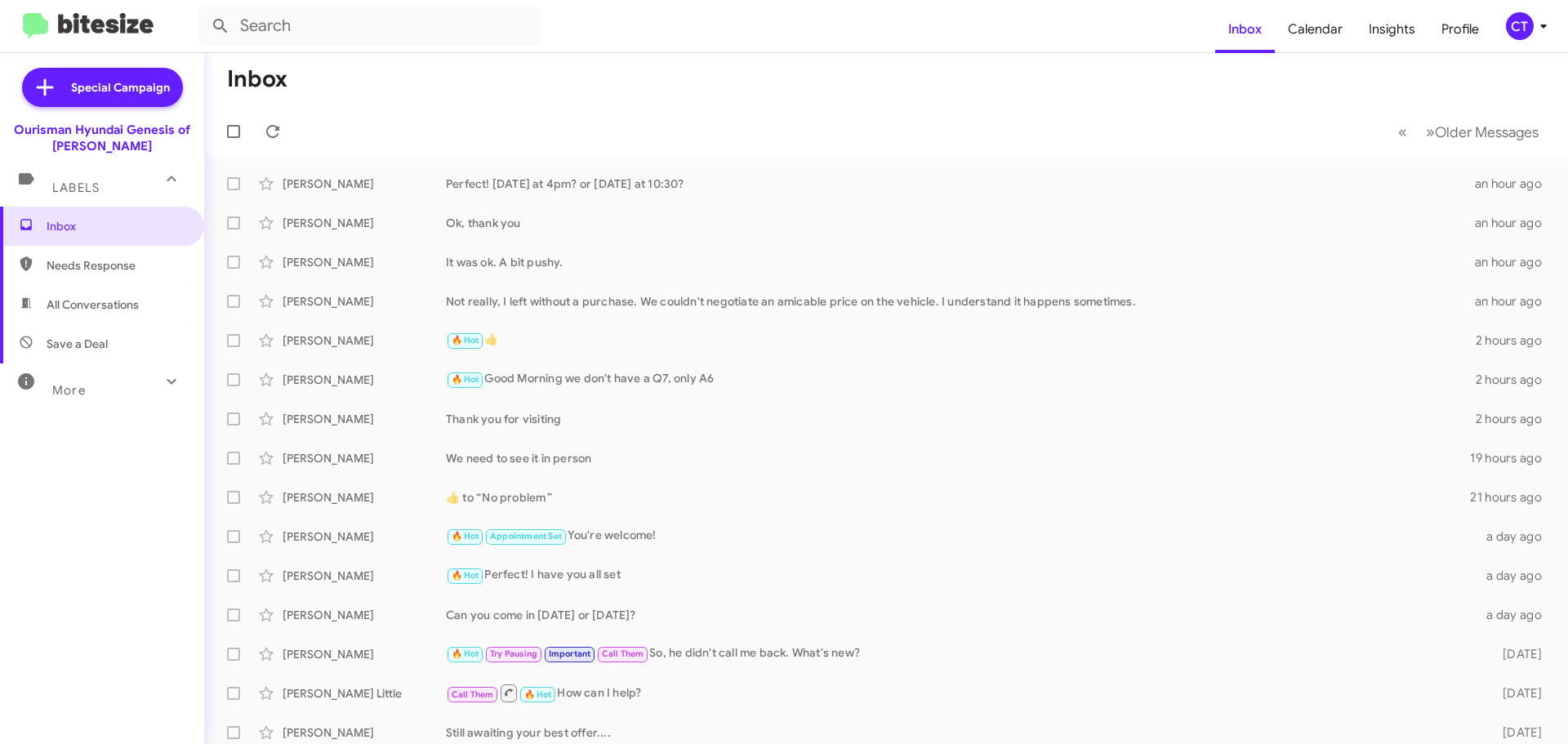
click at [1522, 14] on div "CT" at bounding box center [1520, 26] width 28 height 28
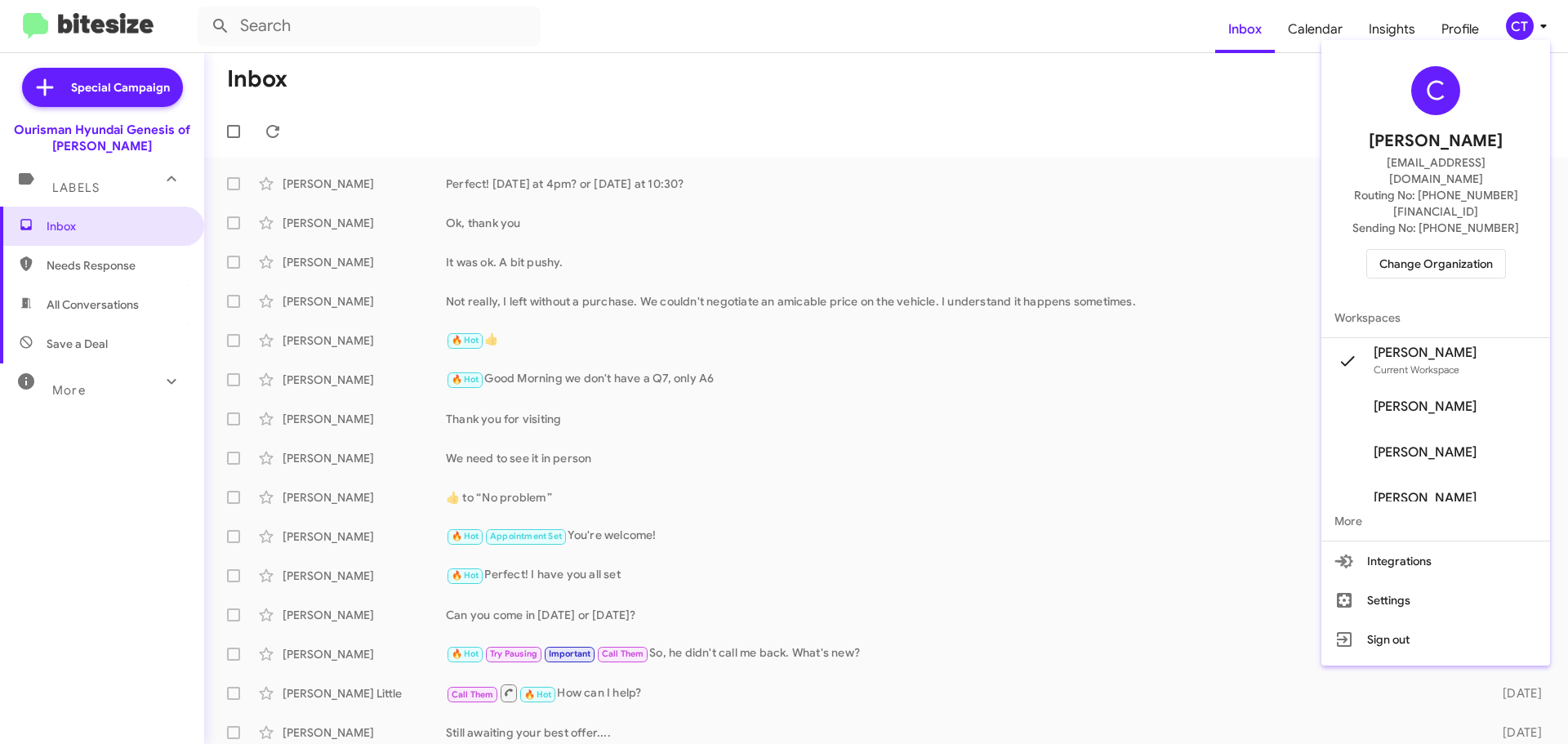
click at [1393, 249] on button "Change Organization" at bounding box center [1436, 264] width 140 height 30
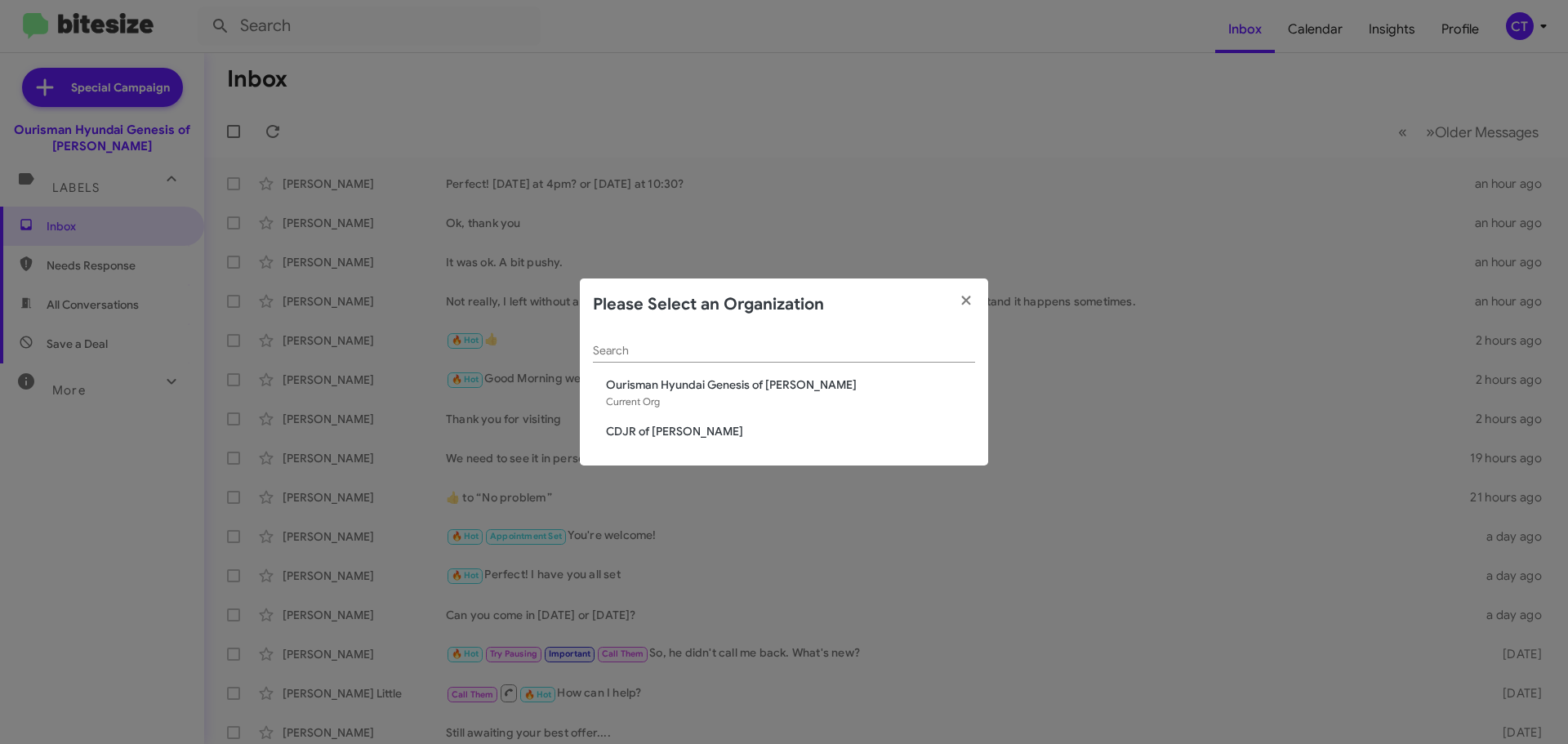
click at [659, 429] on span "CDJR of [PERSON_NAME]" at bounding box center [790, 432] width 369 height 17
